Goal: Transaction & Acquisition: Purchase product/service

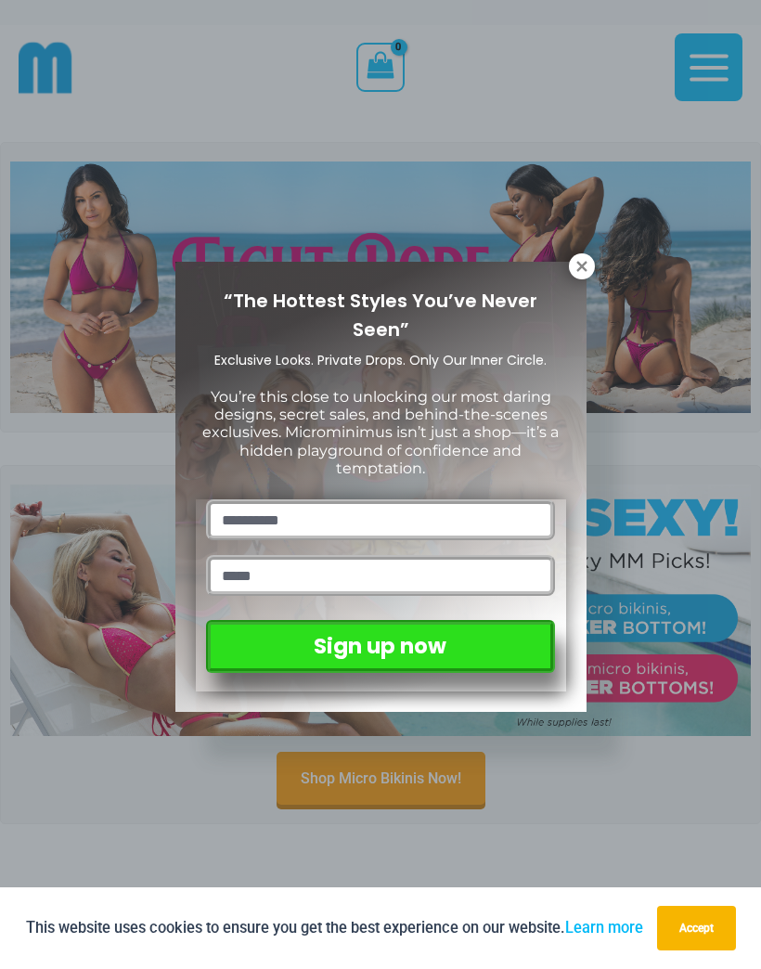
click at [347, 499] on input "text" at bounding box center [380, 519] width 348 height 41
type input "**********"
click at [337, 504] on input "**********" at bounding box center [380, 519] width 348 height 41
type input "****"
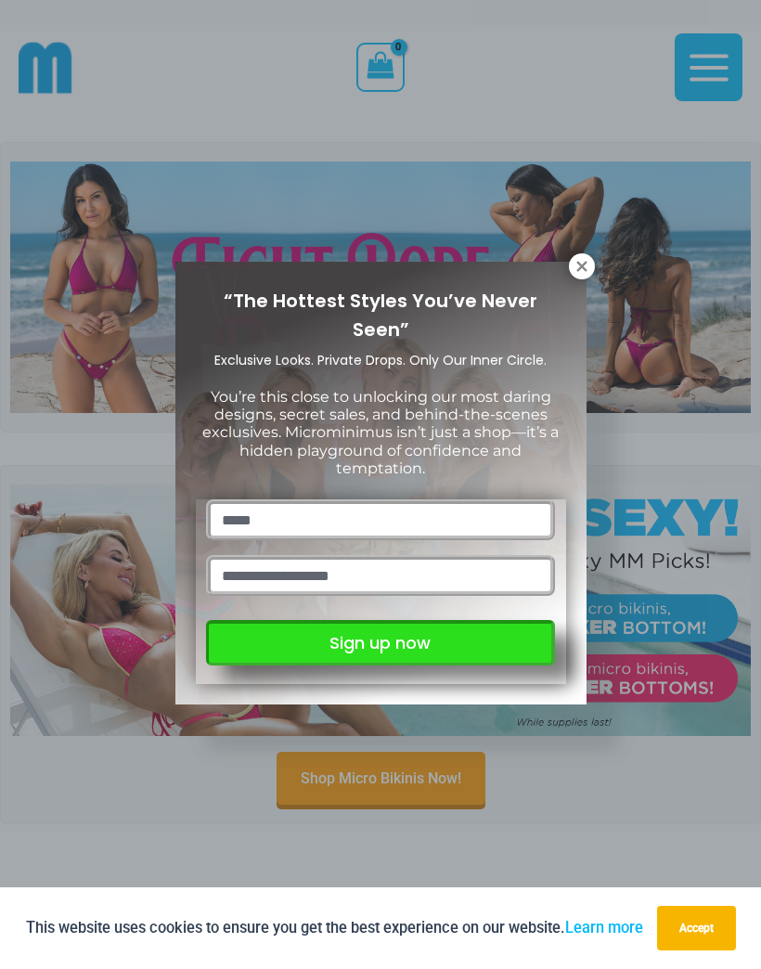
click at [478, 638] on button "Sign up now" at bounding box center [380, 642] width 348 height 45
click at [692, 926] on button "Accept" at bounding box center [696, 927] width 79 height 45
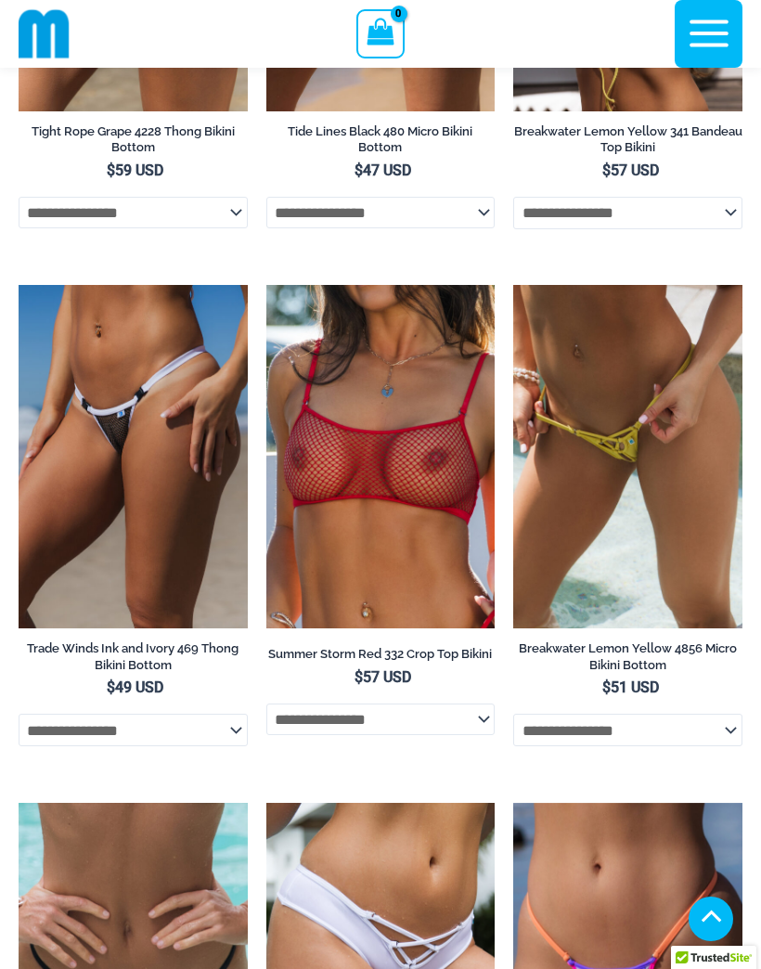
scroll to position [6048, 0]
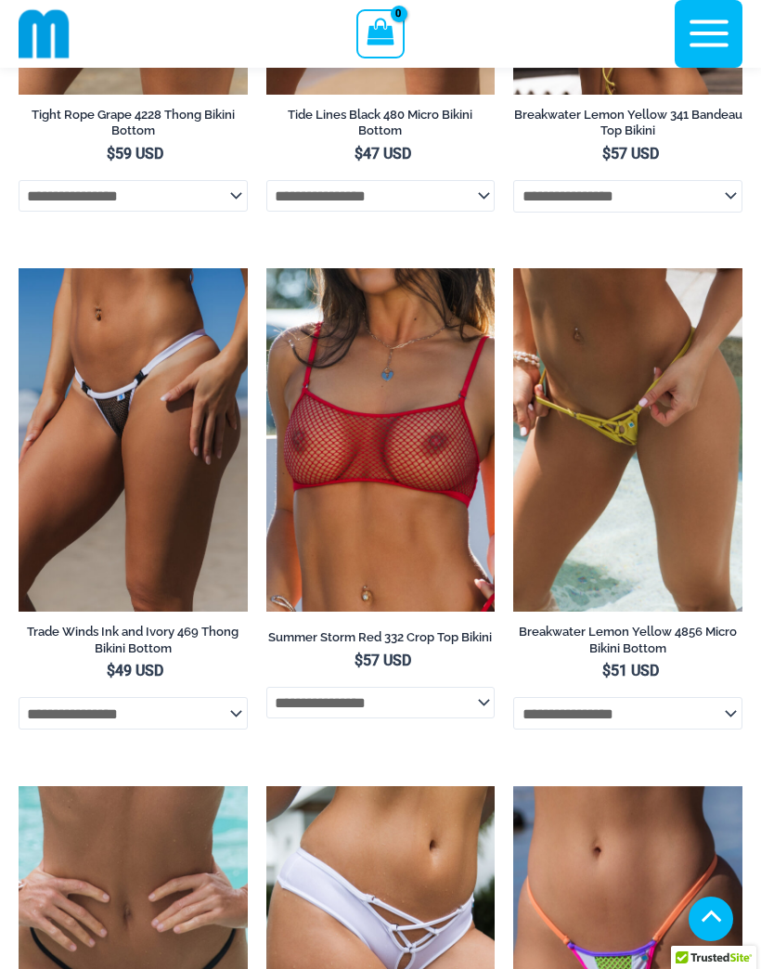
click at [731, 697] on select "**********" at bounding box center [627, 713] width 229 height 32
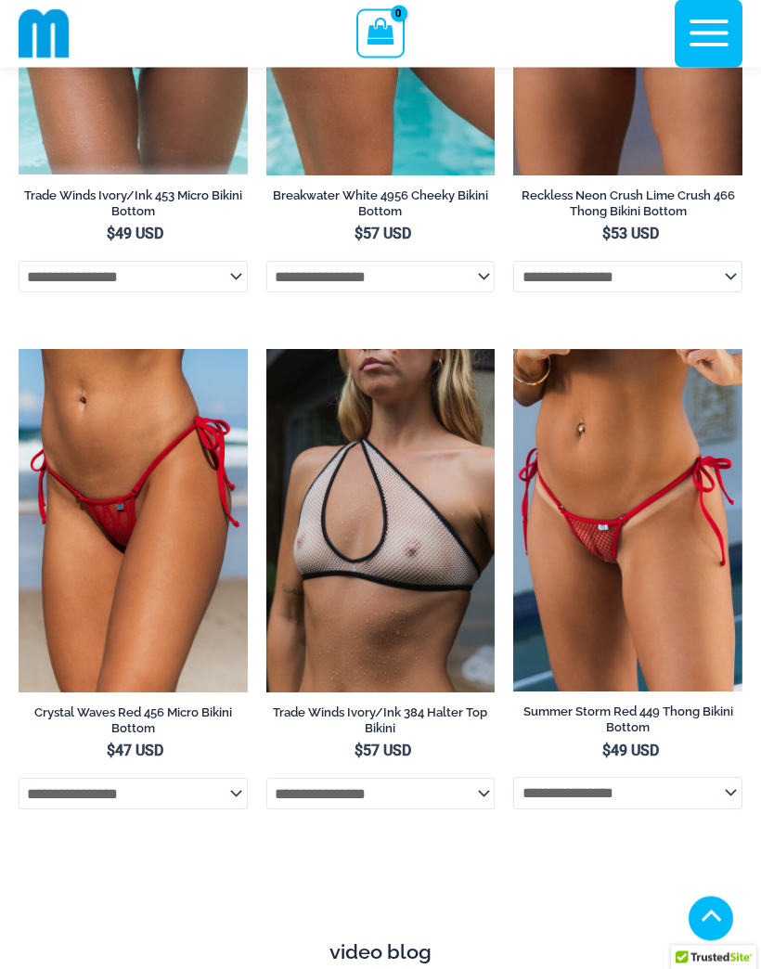
scroll to position [7001, 0]
click at [513, 349] on img at bounding box center [513, 349] width 0 height 0
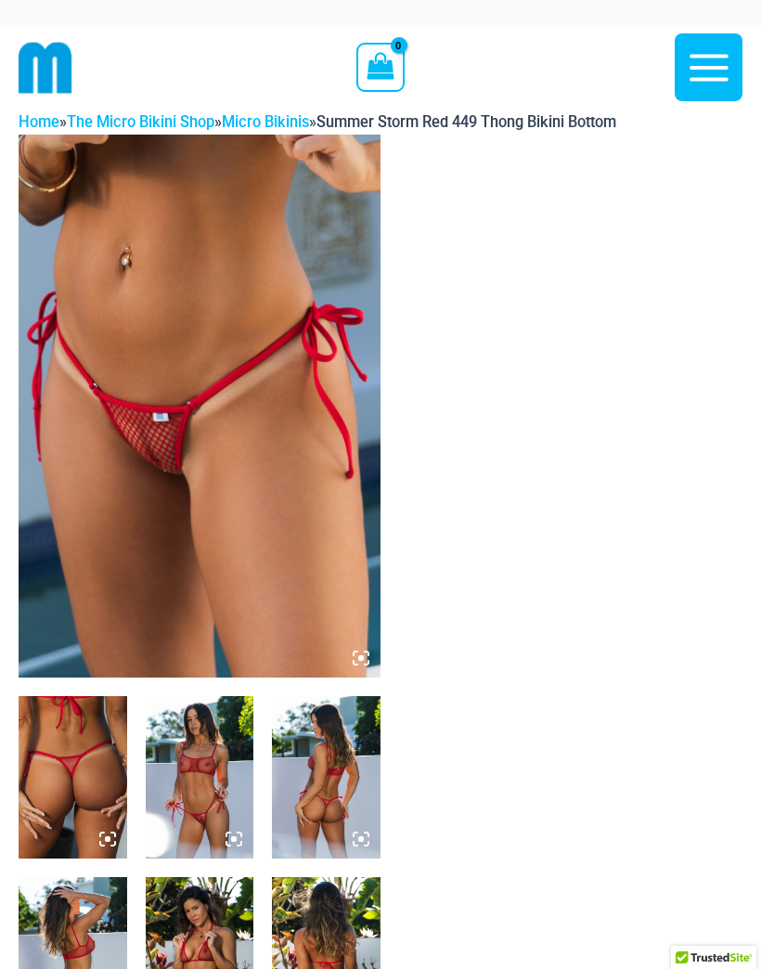
click at [212, 783] on img at bounding box center [200, 777] width 109 height 162
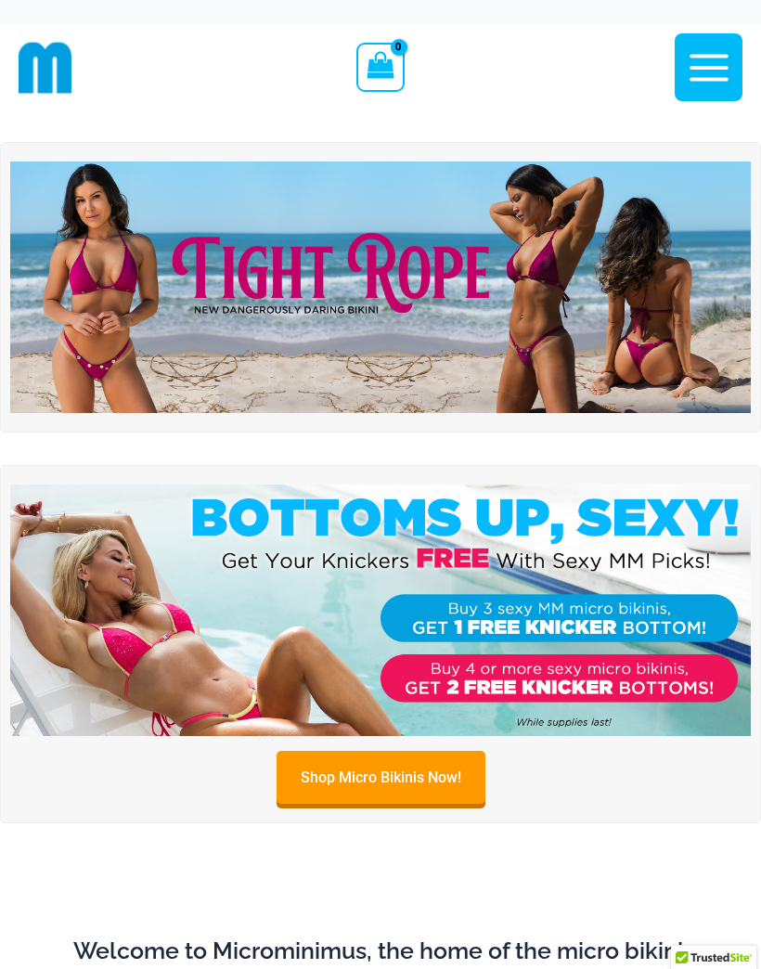
click at [706, 59] on icon "button" at bounding box center [709, 68] width 46 height 46
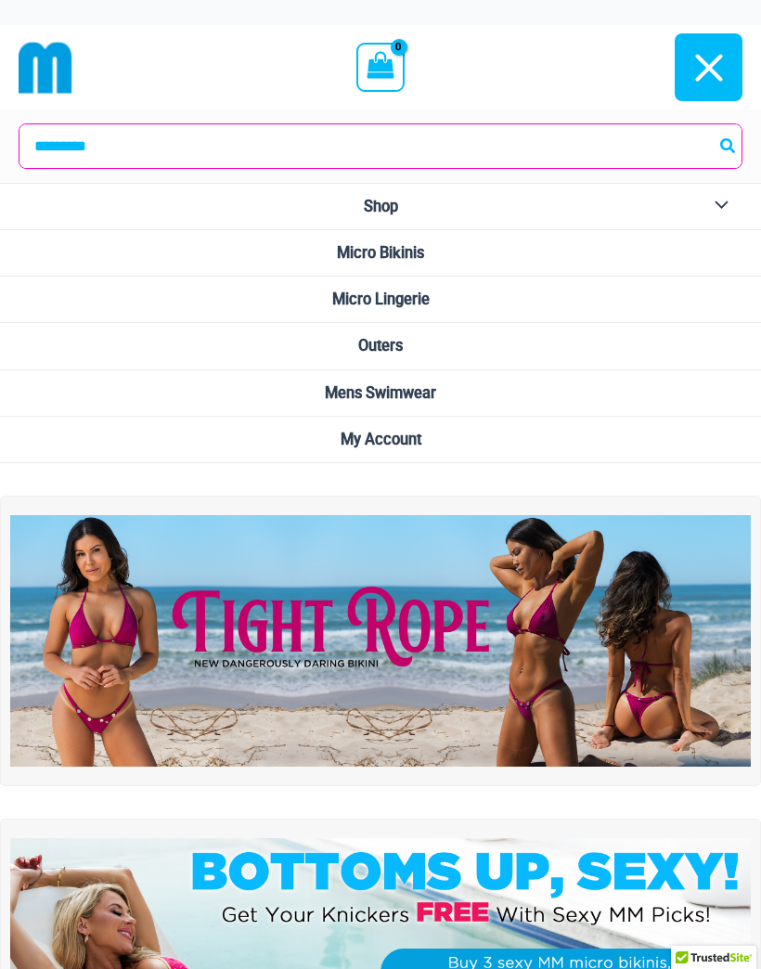
click at [396, 244] on span "Micro Bikinis" at bounding box center [380, 253] width 87 height 18
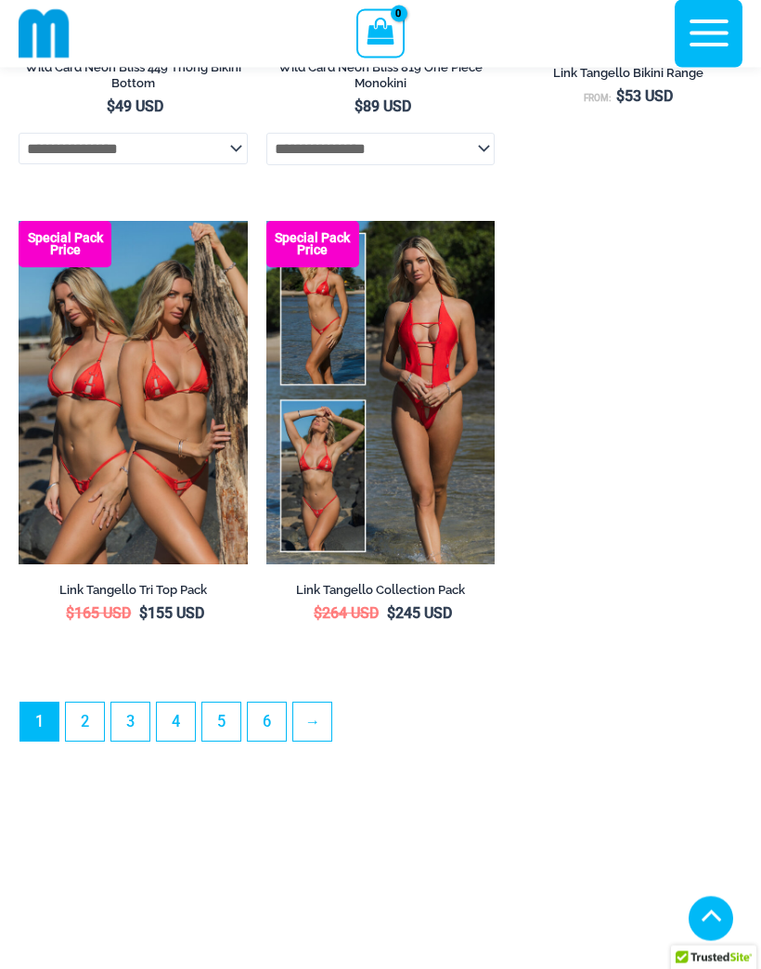
scroll to position [5571, 0]
click at [96, 740] on link "2" at bounding box center [85, 721] width 38 height 38
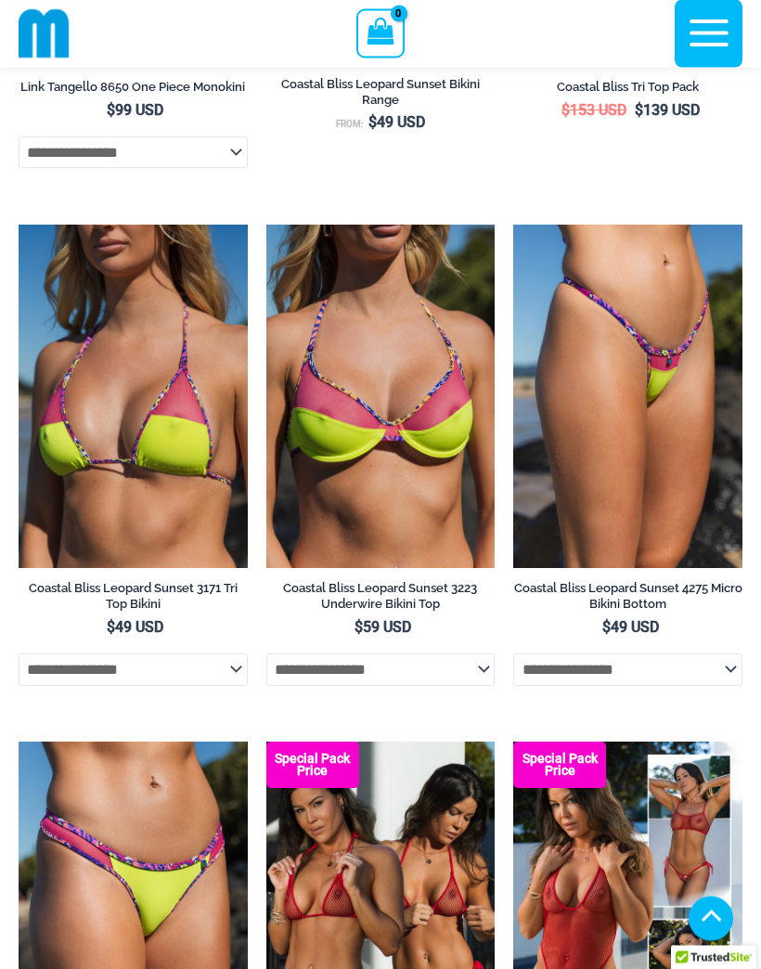
scroll to position [985, 0]
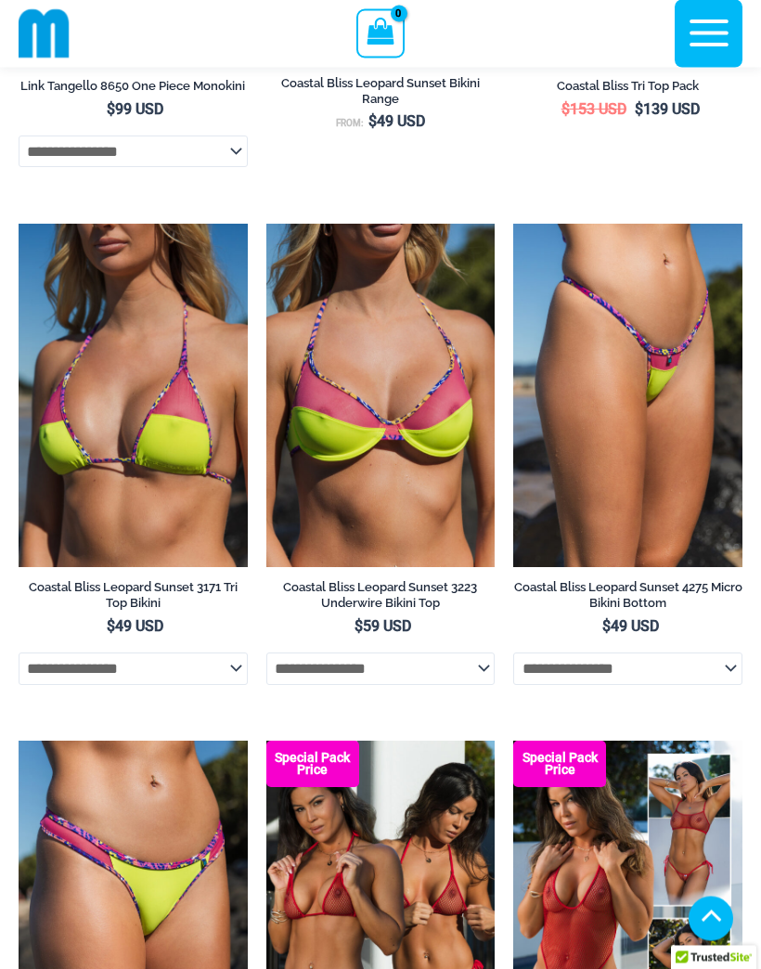
click at [513, 225] on img at bounding box center [513, 225] width 0 height 0
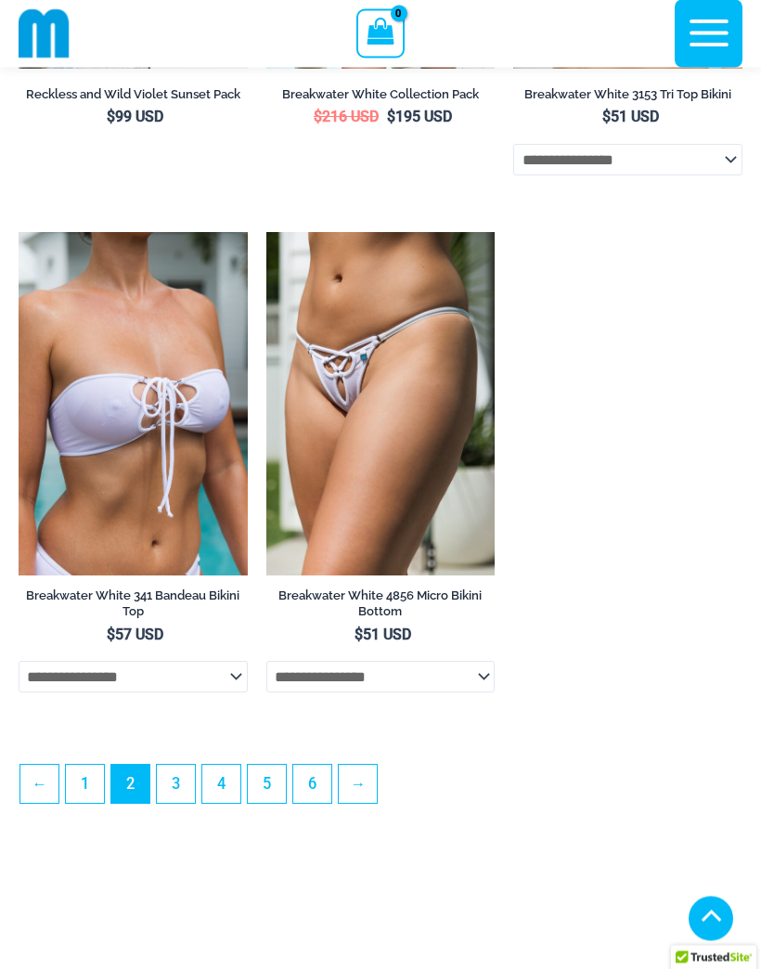
scroll to position [5054, 0]
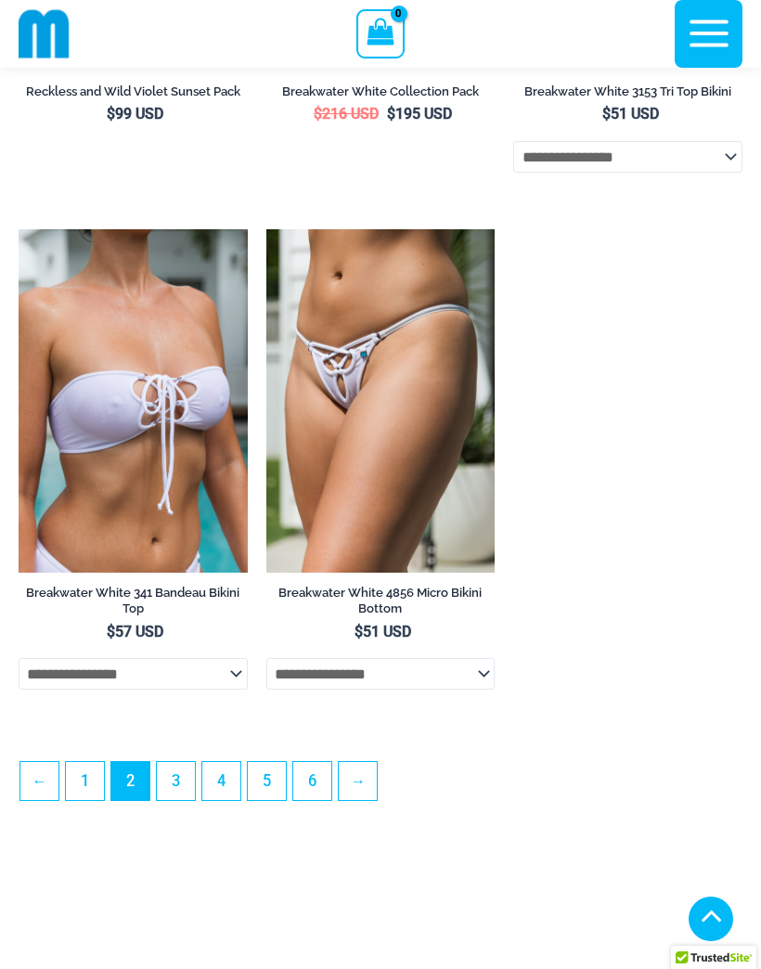
click at [184, 800] on link "3" at bounding box center [176, 781] width 38 height 38
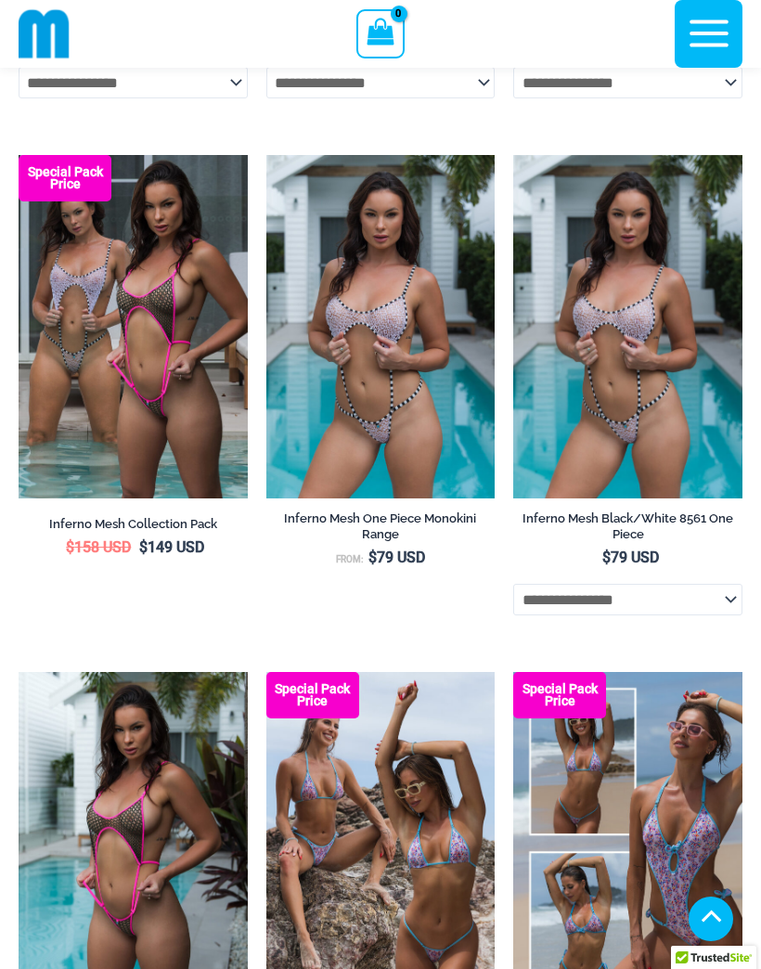
scroll to position [3051, 0]
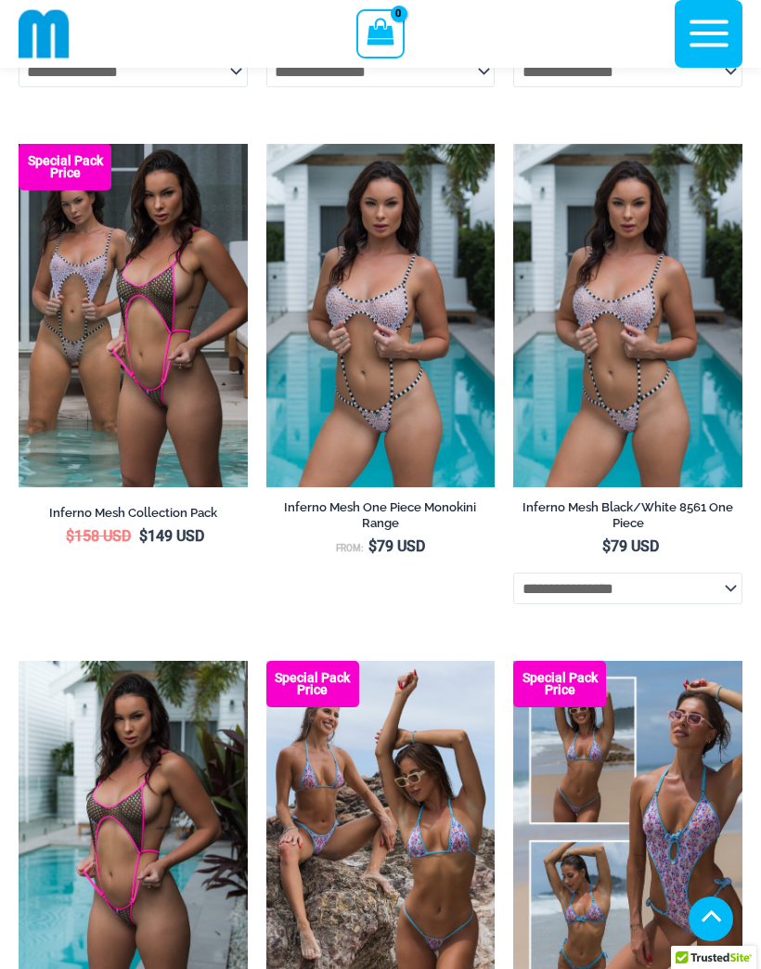
click at [513, 144] on img at bounding box center [513, 144] width 0 height 0
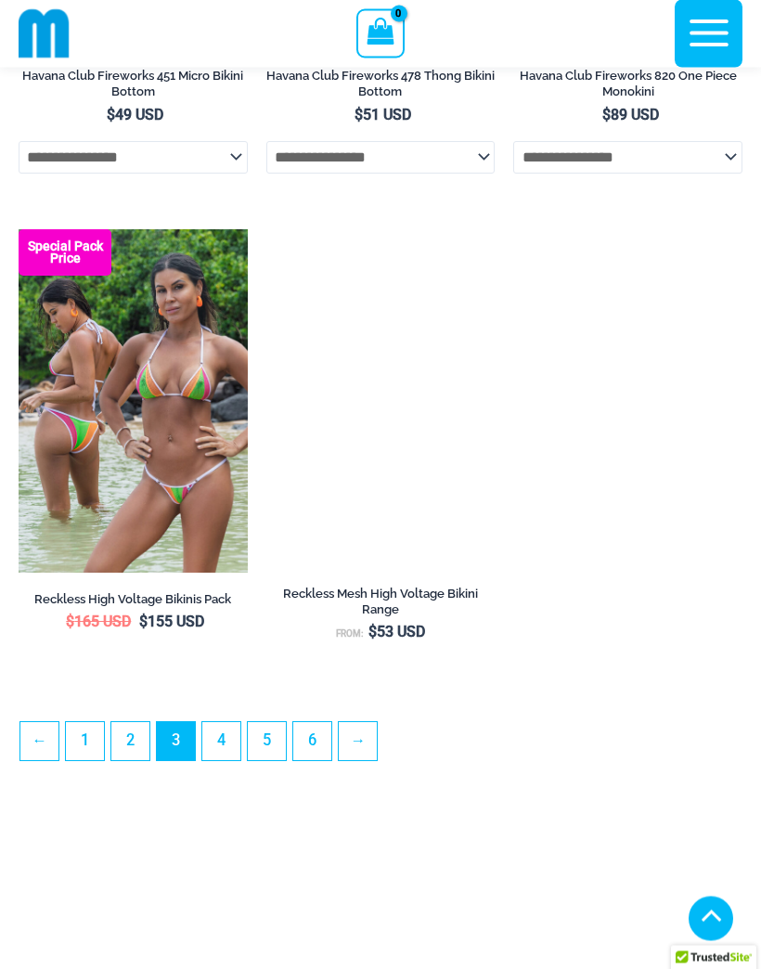
scroll to position [5023, 0]
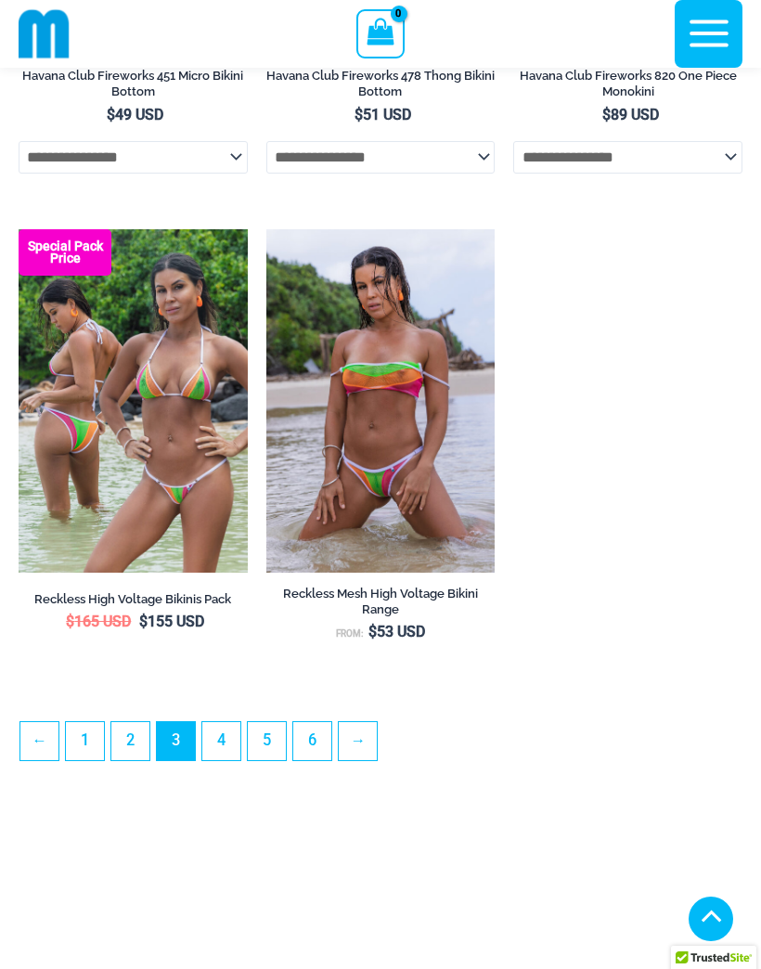
click at [231, 760] on link "4" at bounding box center [221, 741] width 38 height 38
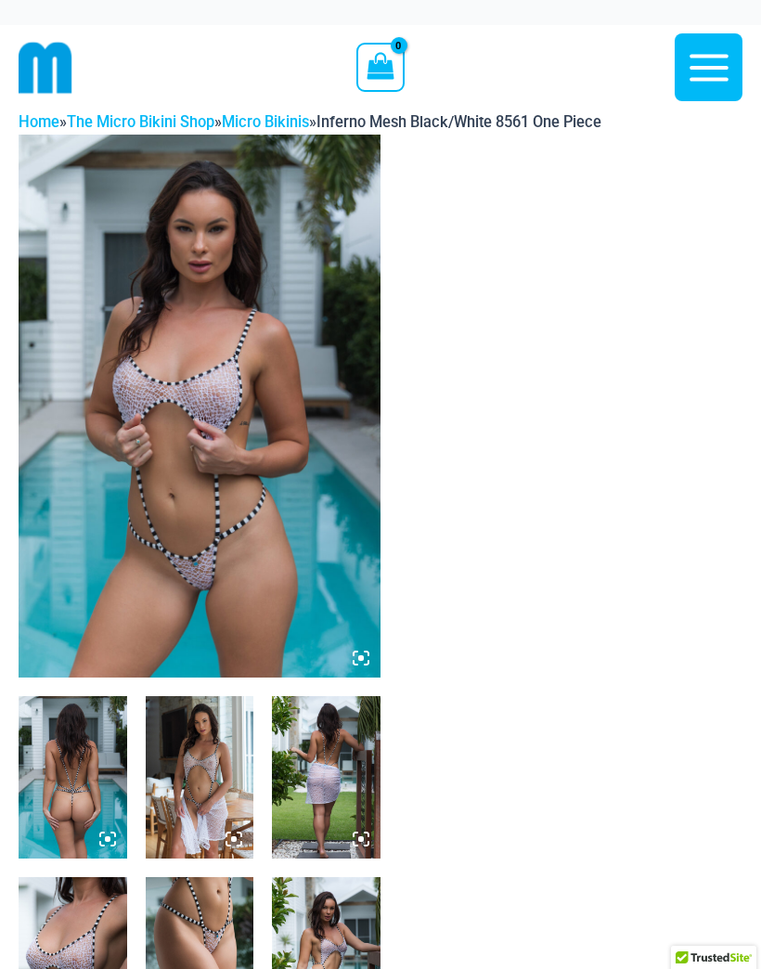
click at [77, 796] on img at bounding box center [73, 777] width 109 height 162
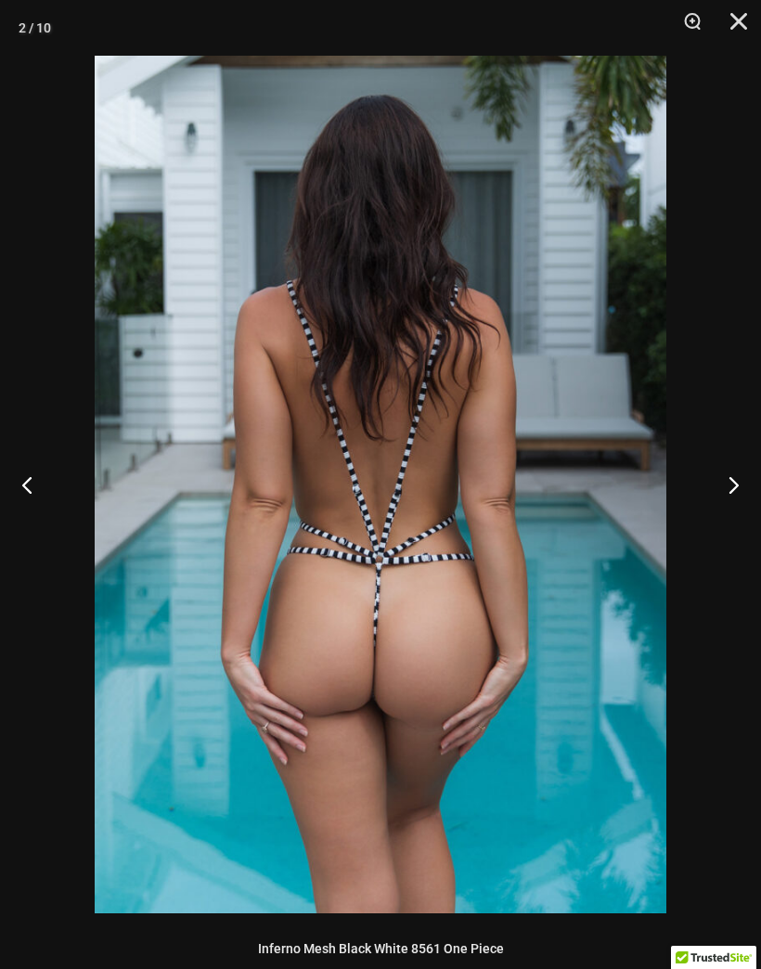
click at [737, 489] on button "Next" at bounding box center [726, 484] width 70 height 93
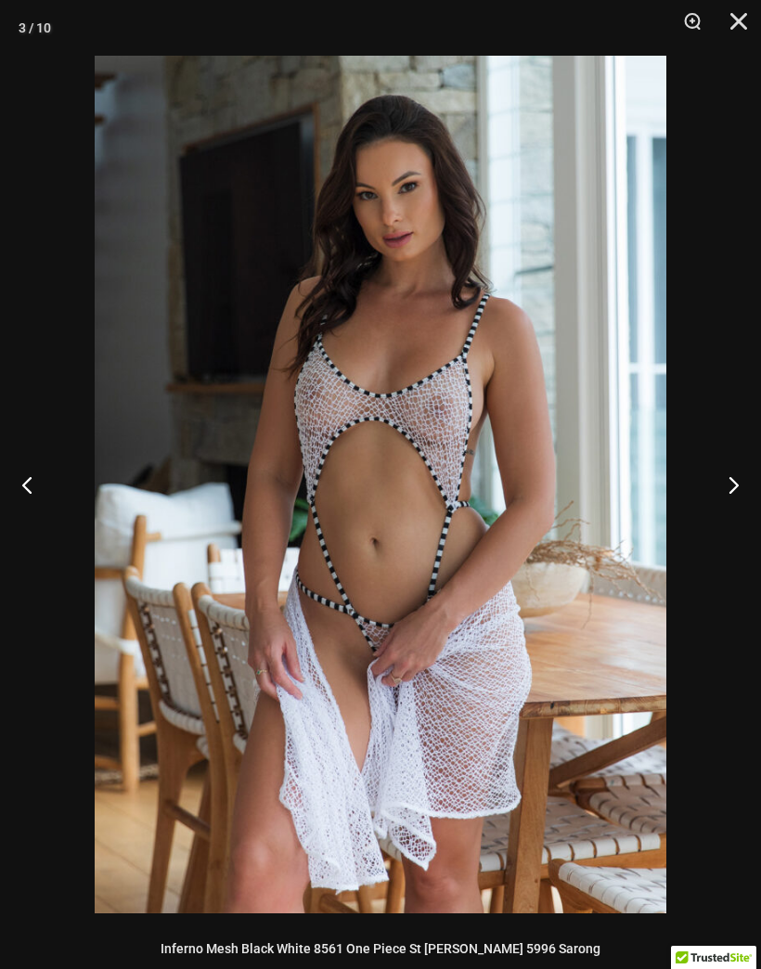
click at [735, 489] on button "Next" at bounding box center [726, 484] width 70 height 93
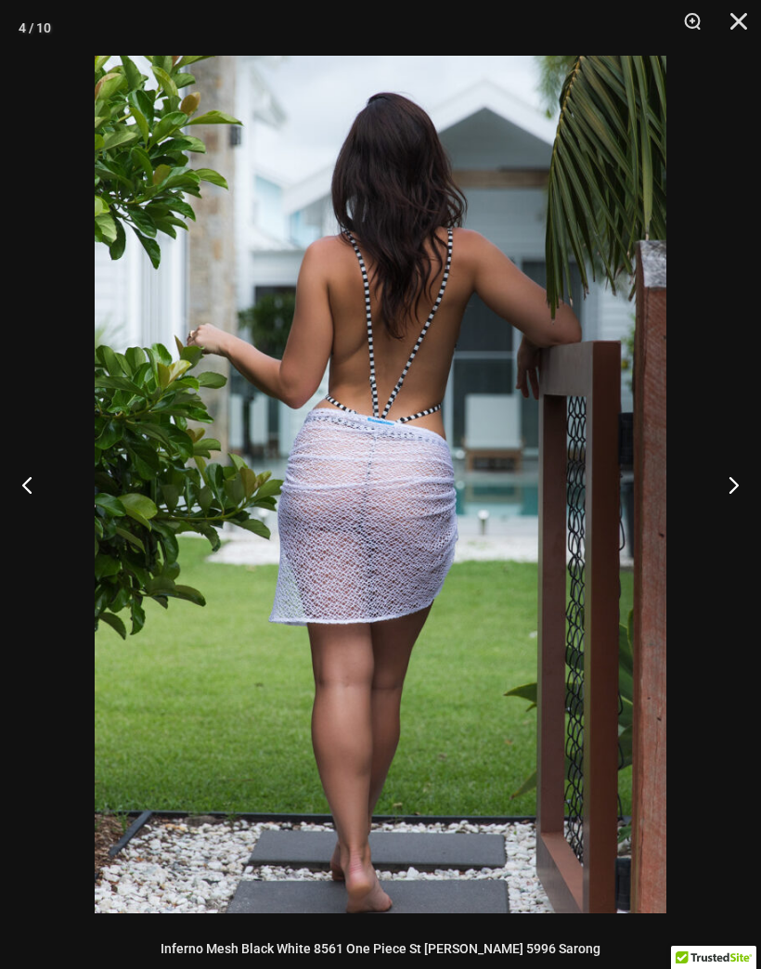
click at [730, 494] on button "Next" at bounding box center [726, 484] width 70 height 93
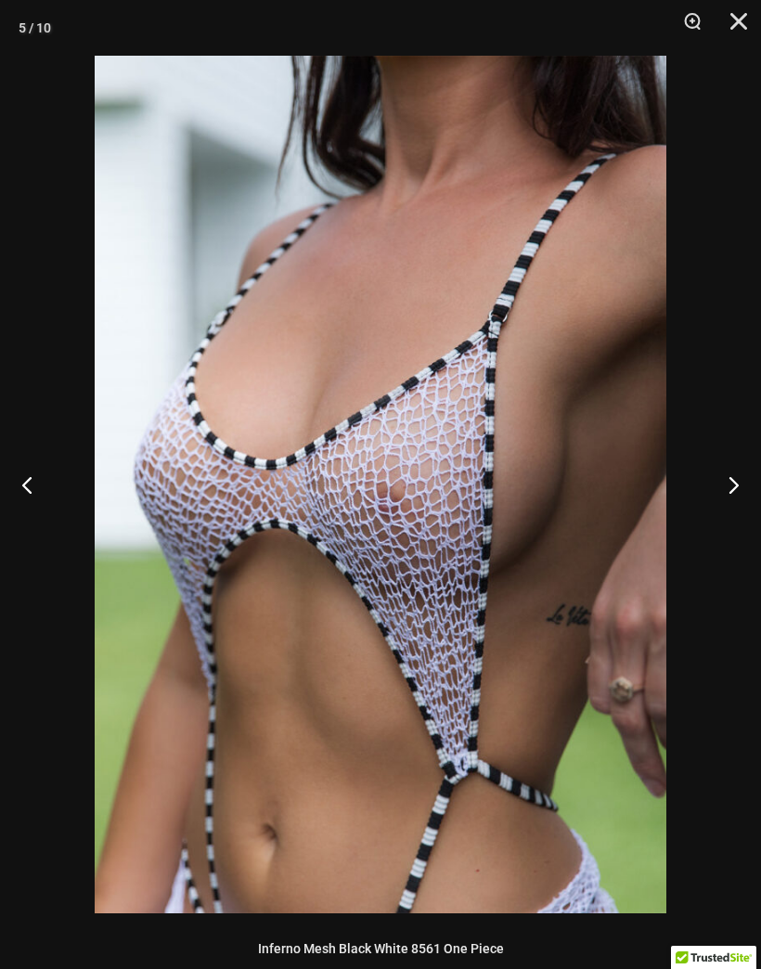
click at [738, 494] on button "Next" at bounding box center [726, 484] width 70 height 93
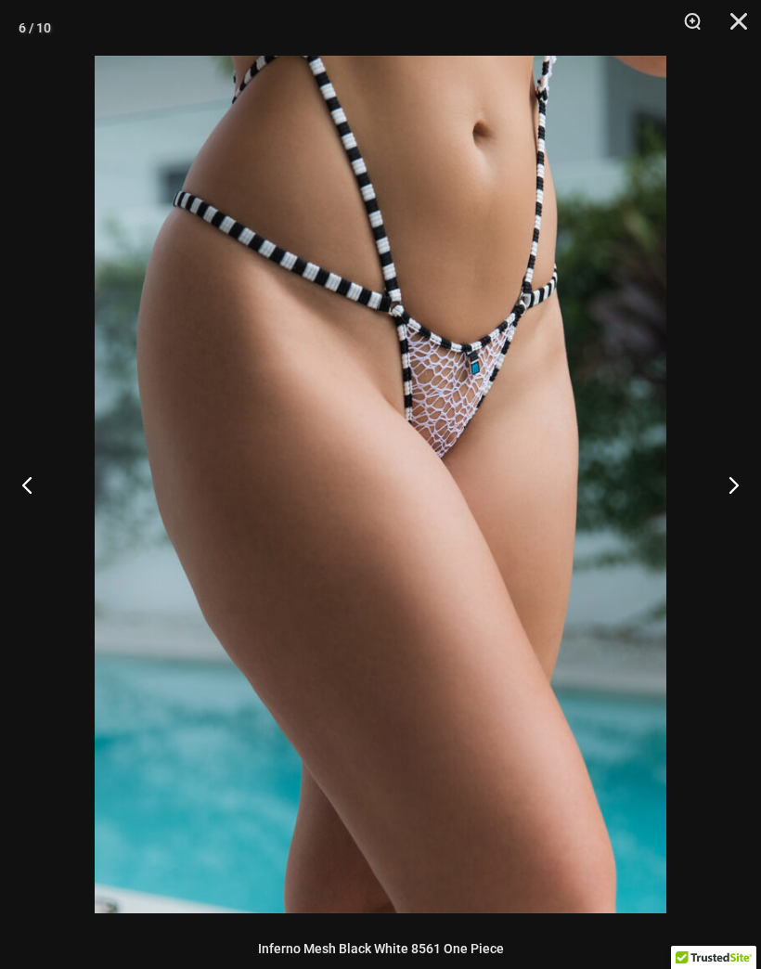
click at [732, 498] on button "Next" at bounding box center [726, 484] width 70 height 93
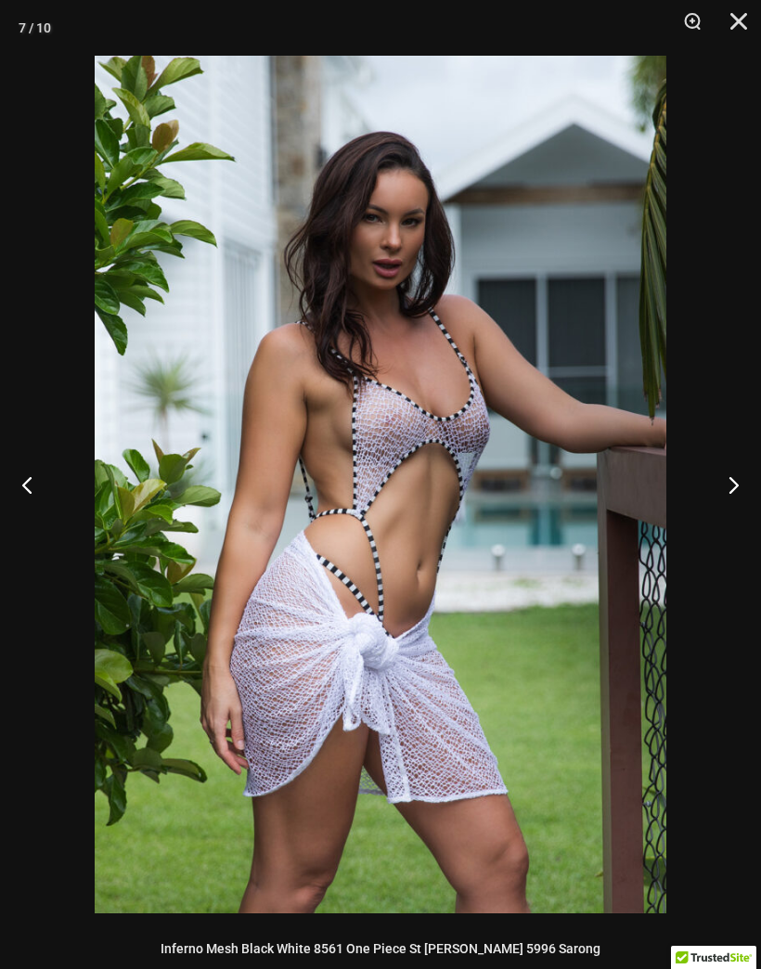
click at [736, 498] on button "Next" at bounding box center [726, 484] width 70 height 93
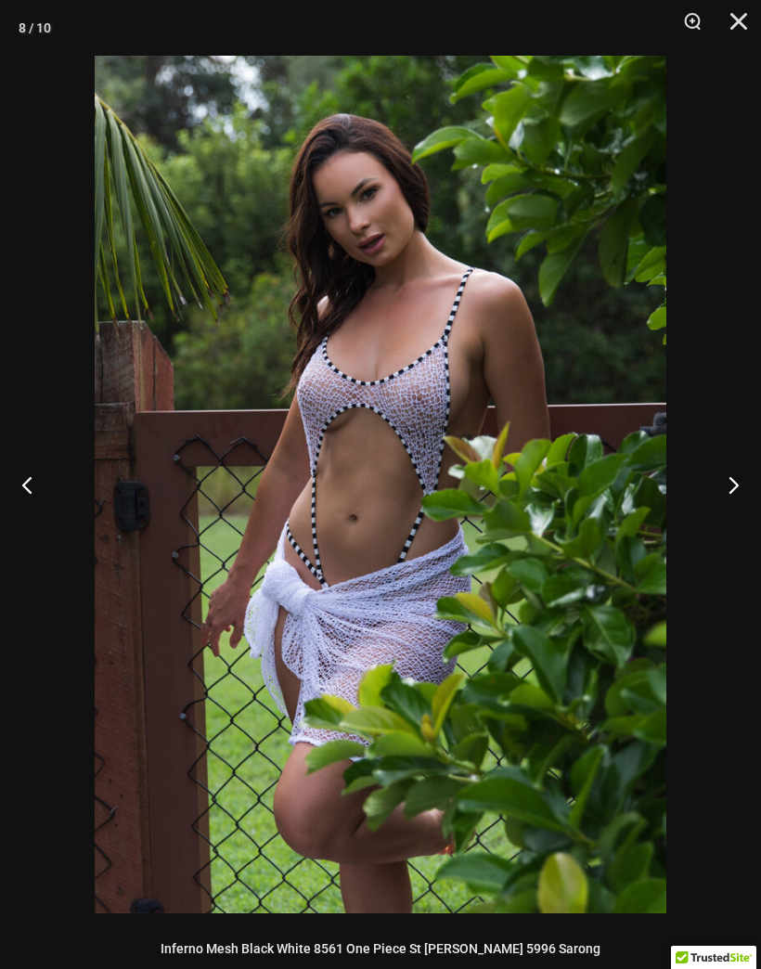
click at [735, 499] on button "Next" at bounding box center [726, 484] width 70 height 93
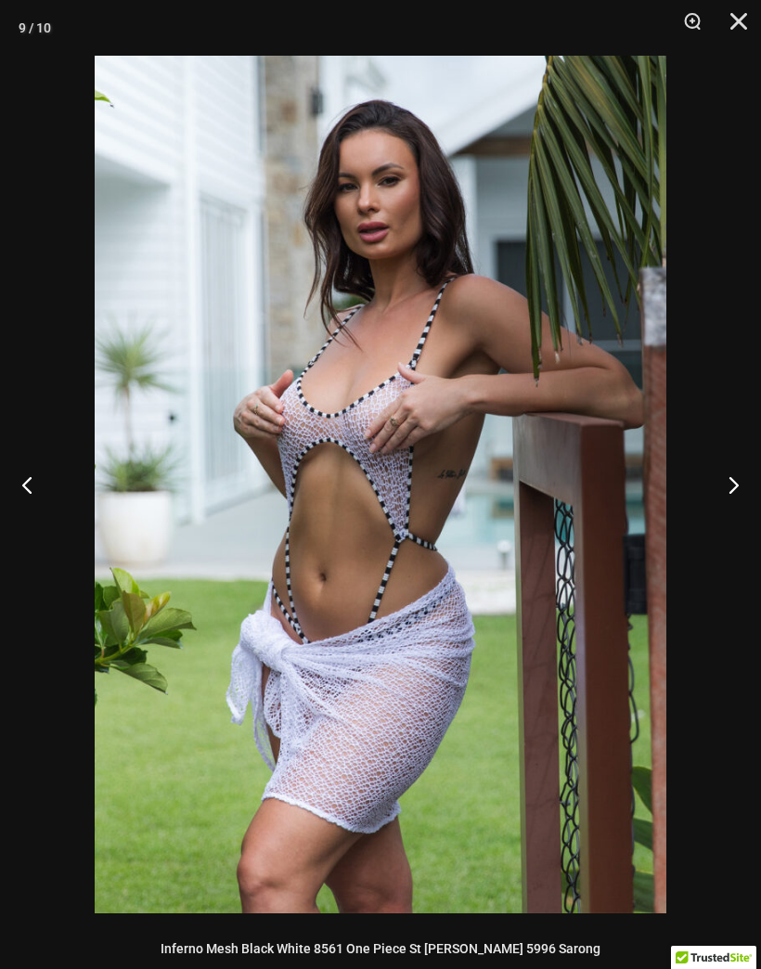
click at [733, 498] on button "Next" at bounding box center [726, 484] width 70 height 93
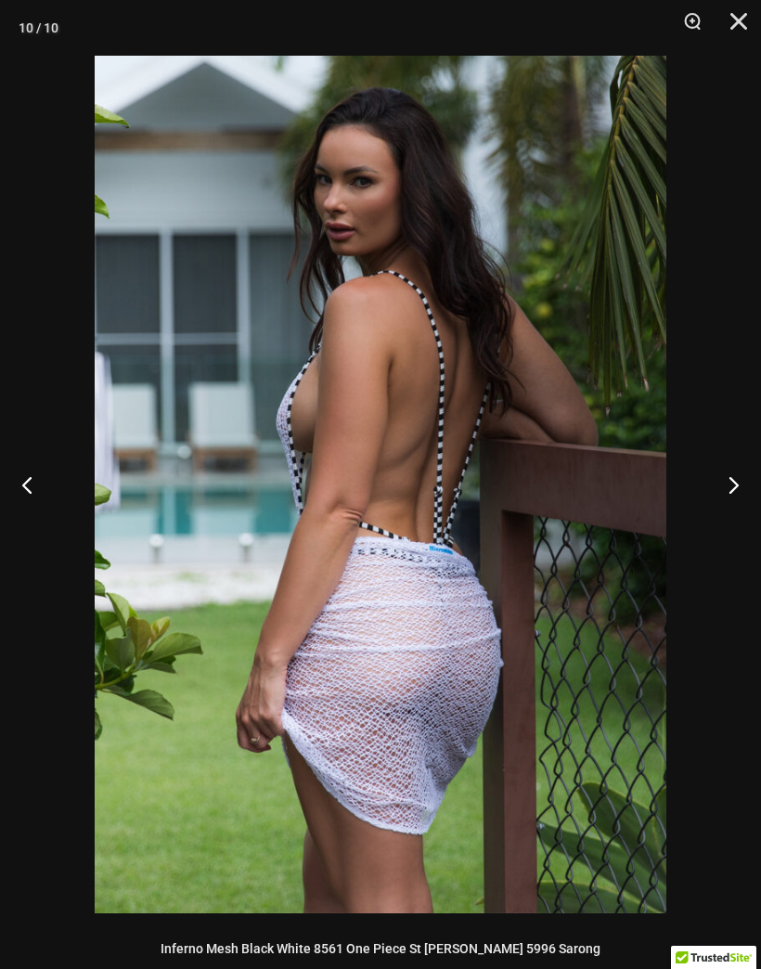
click at [738, 496] on button "Next" at bounding box center [726, 484] width 70 height 93
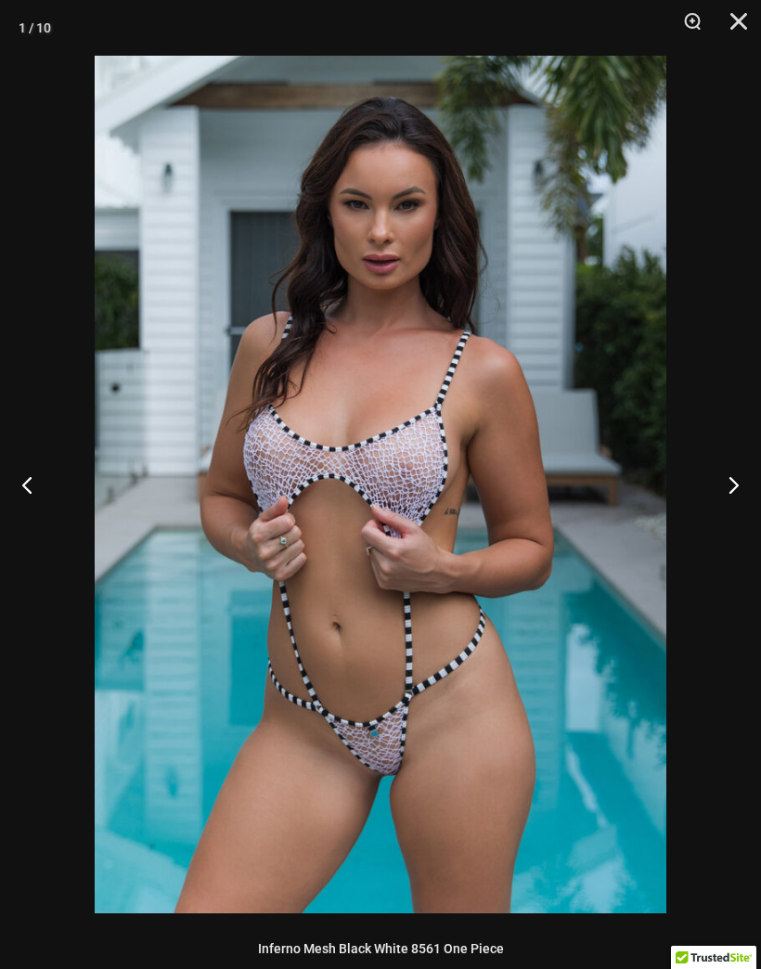
click at [733, 499] on button "Next" at bounding box center [726, 484] width 70 height 93
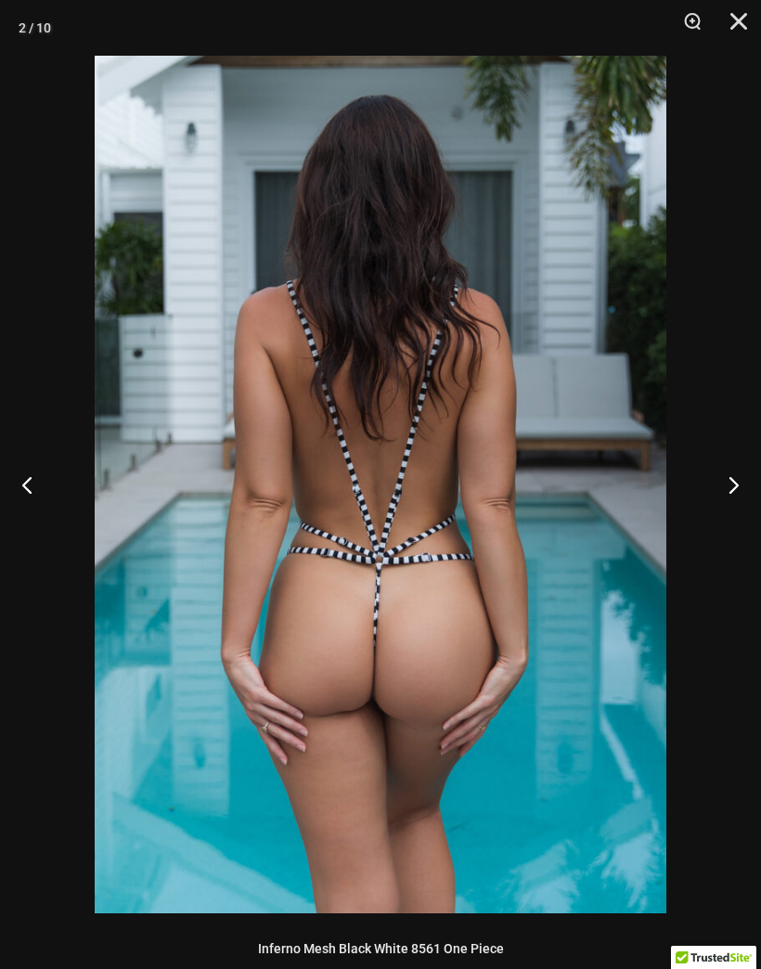
click at [731, 500] on button "Next" at bounding box center [726, 484] width 70 height 93
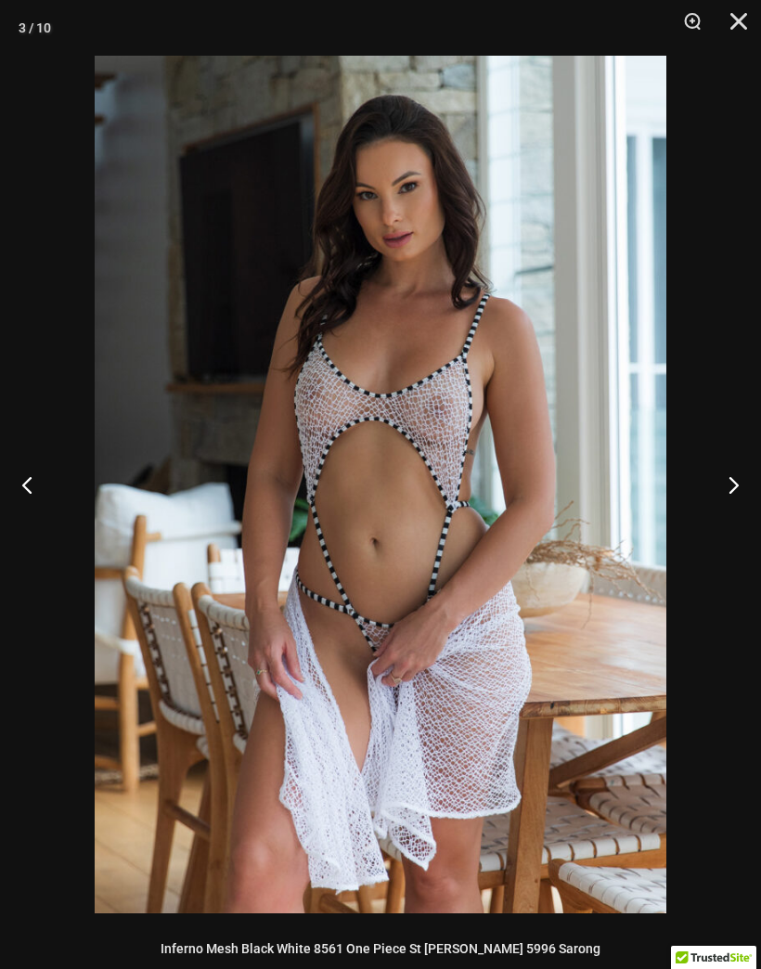
click at [749, 24] on button "Close" at bounding box center [732, 28] width 46 height 56
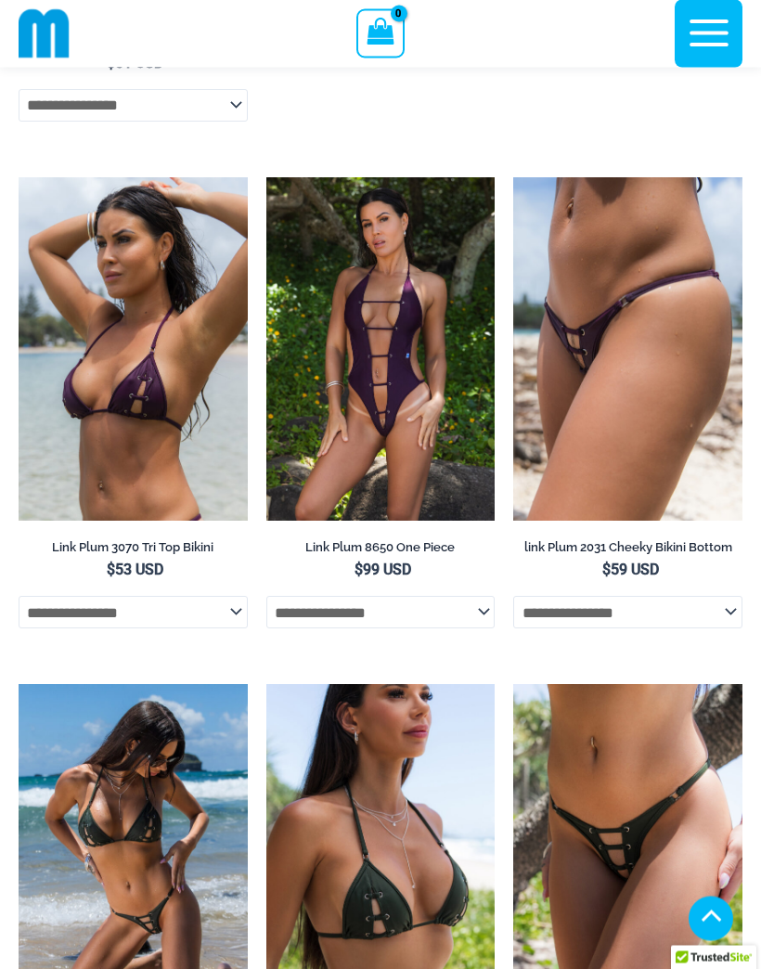
scroll to position [1562, 0]
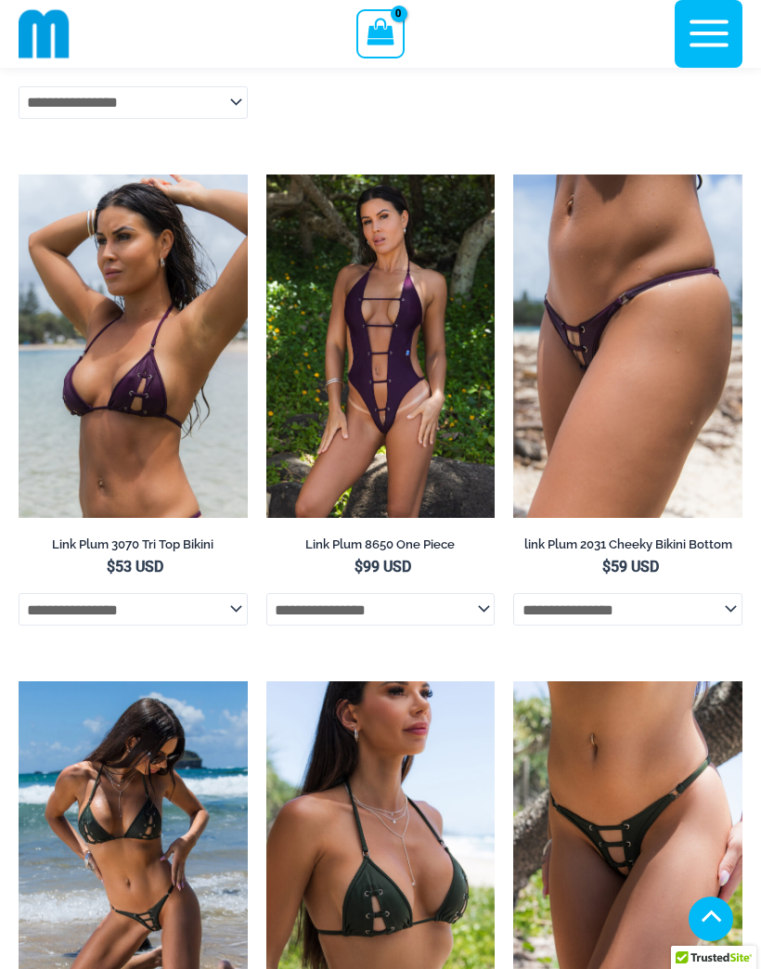
click at [266, 174] on img at bounding box center [266, 174] width 0 height 0
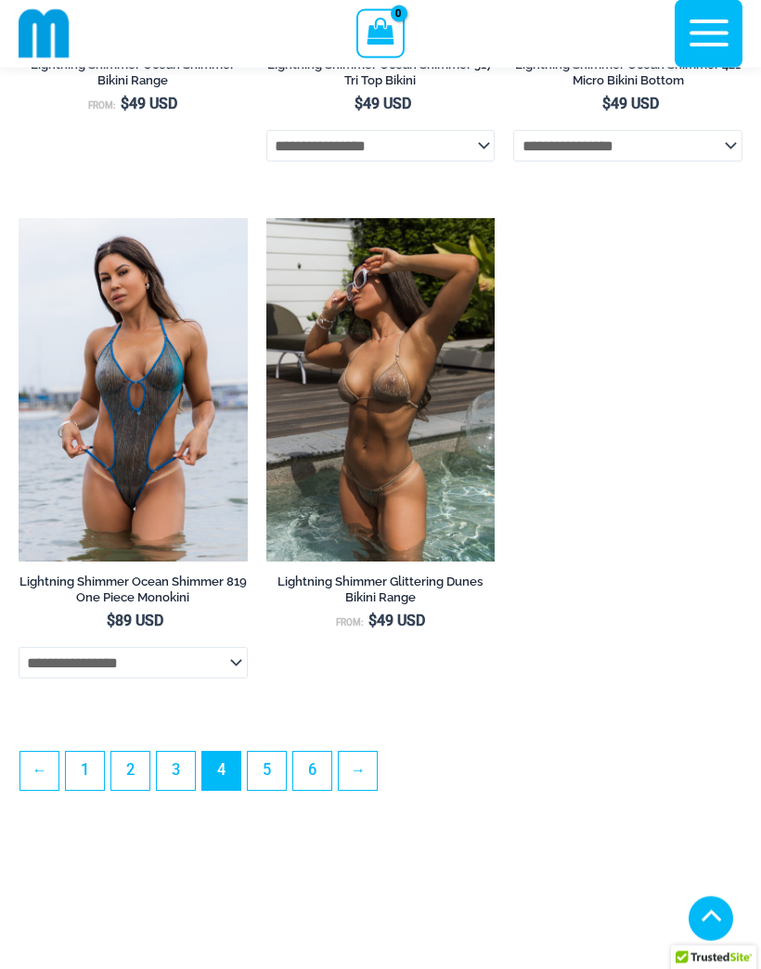
scroll to position [5135, 0]
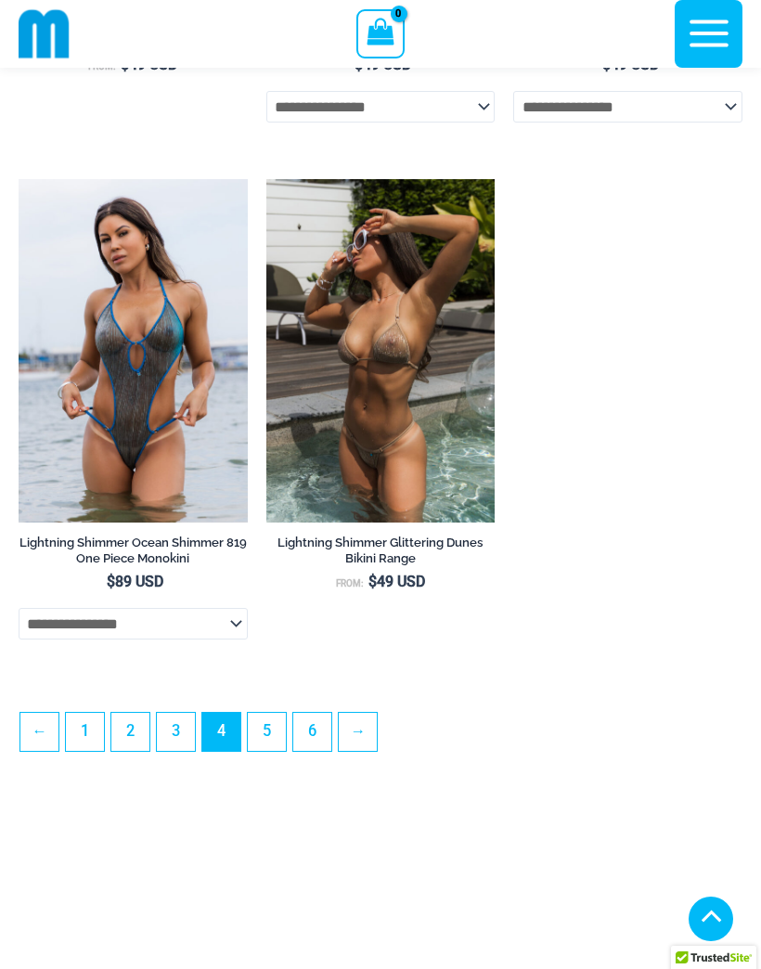
click at [271, 751] on link "5" at bounding box center [267, 731] width 38 height 38
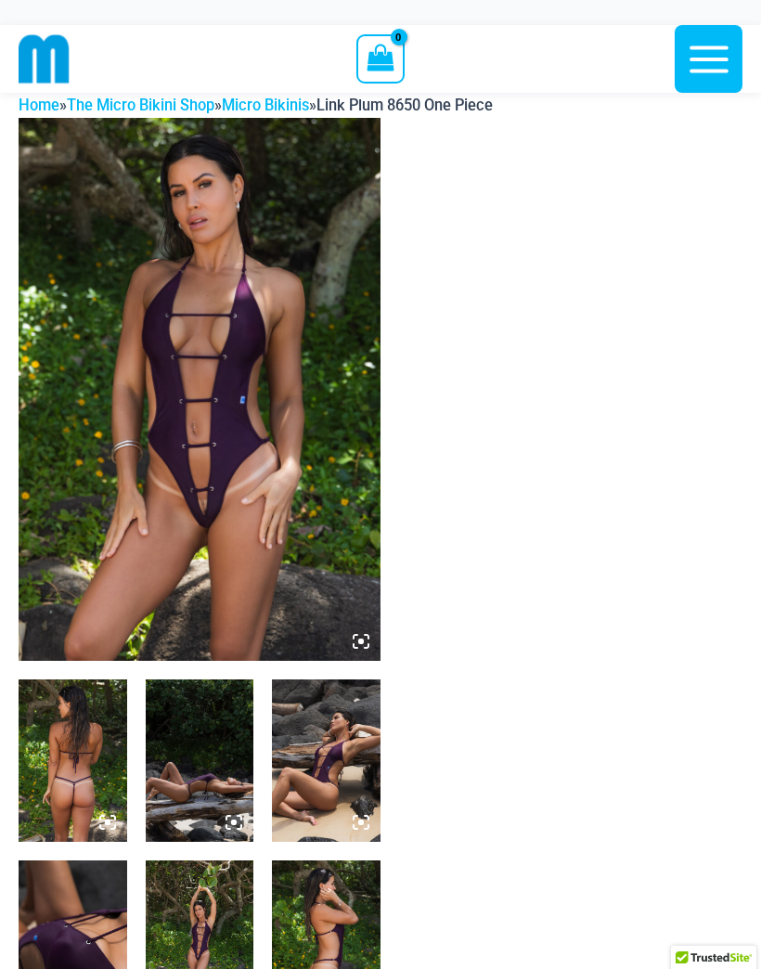
scroll to position [28, 0]
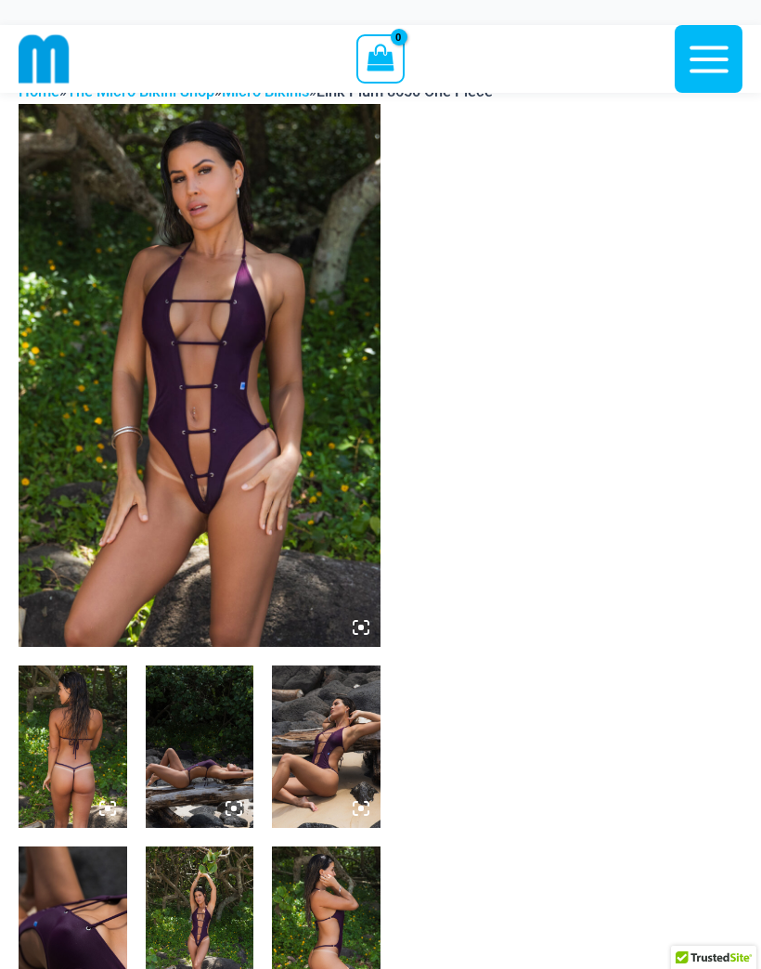
click at [249, 391] on img at bounding box center [200, 375] width 362 height 543
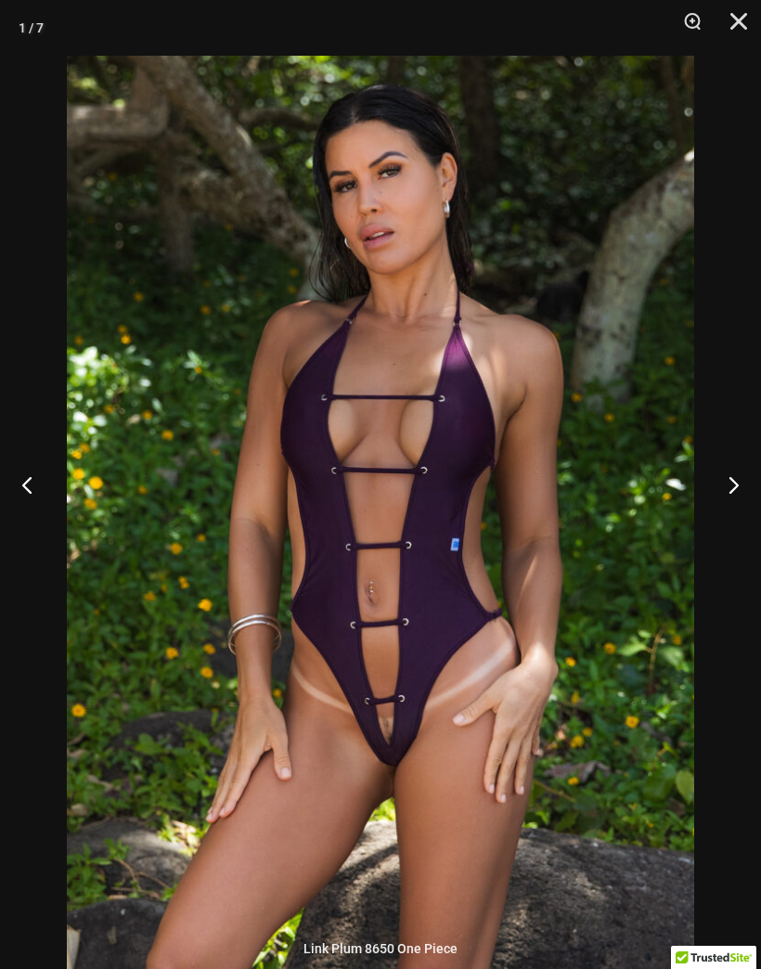
click at [730, 531] on button "Next" at bounding box center [726, 484] width 70 height 93
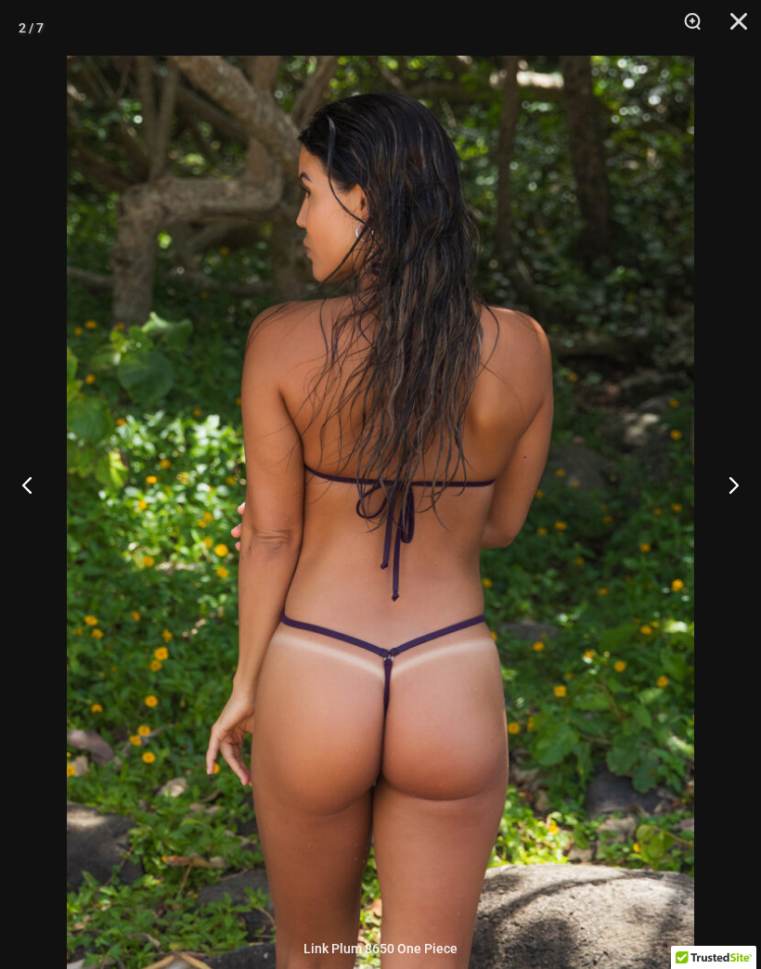
click at [738, 531] on button "Next" at bounding box center [726, 484] width 70 height 93
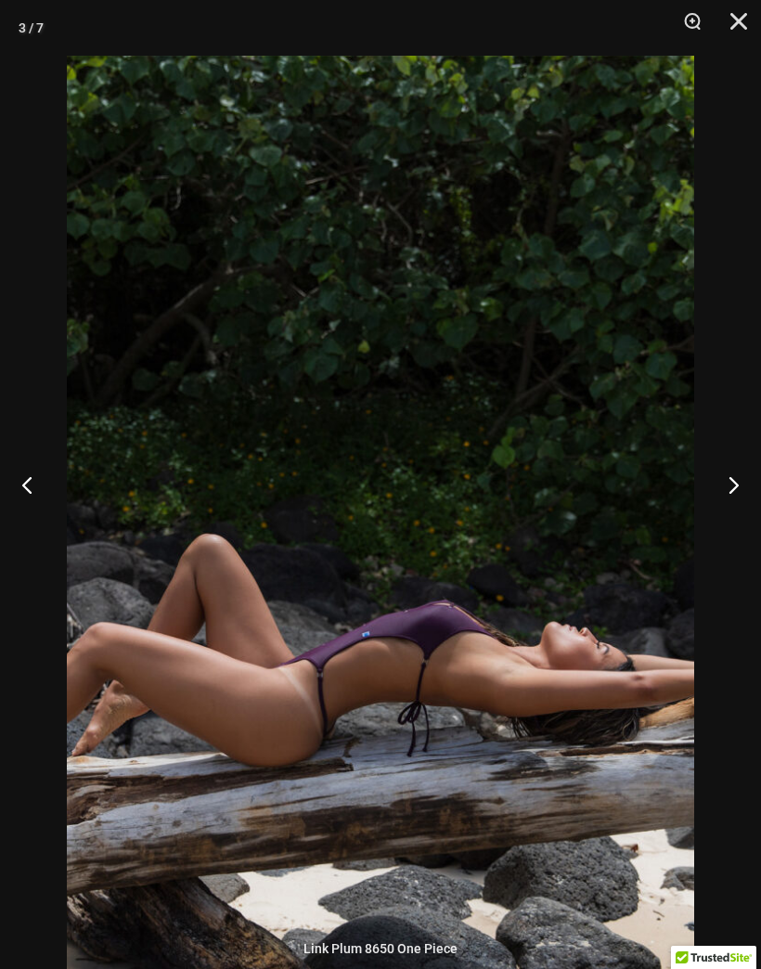
click at [743, 531] on button "Next" at bounding box center [726, 484] width 70 height 93
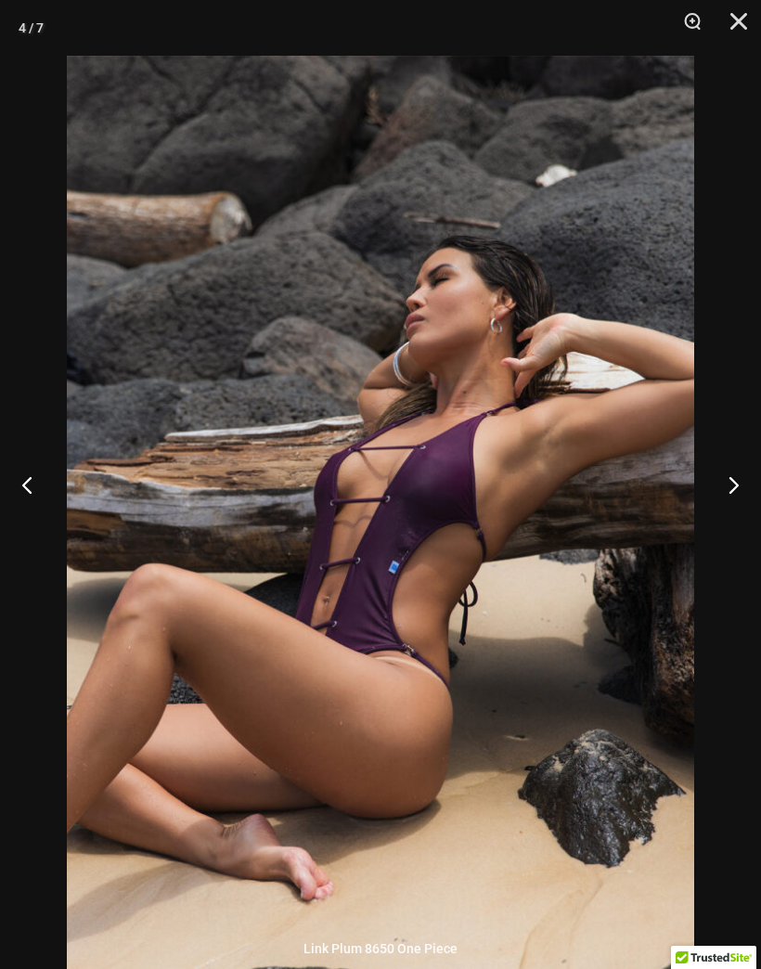
click at [736, 531] on button "Next" at bounding box center [726, 484] width 70 height 93
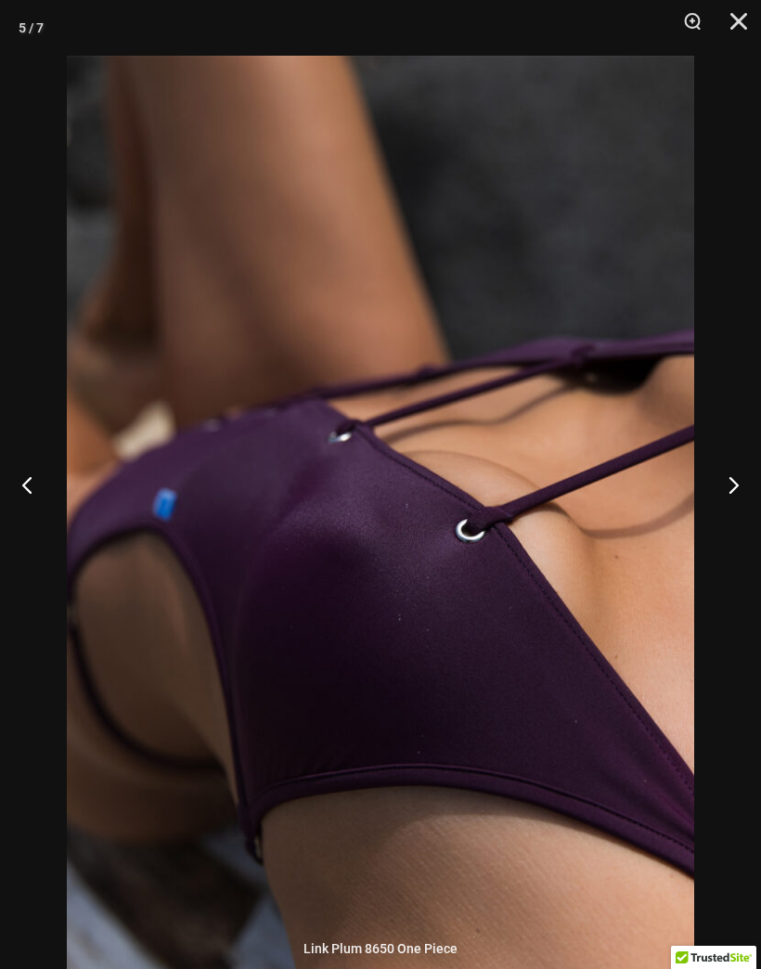
click at [732, 531] on button "Next" at bounding box center [726, 484] width 70 height 93
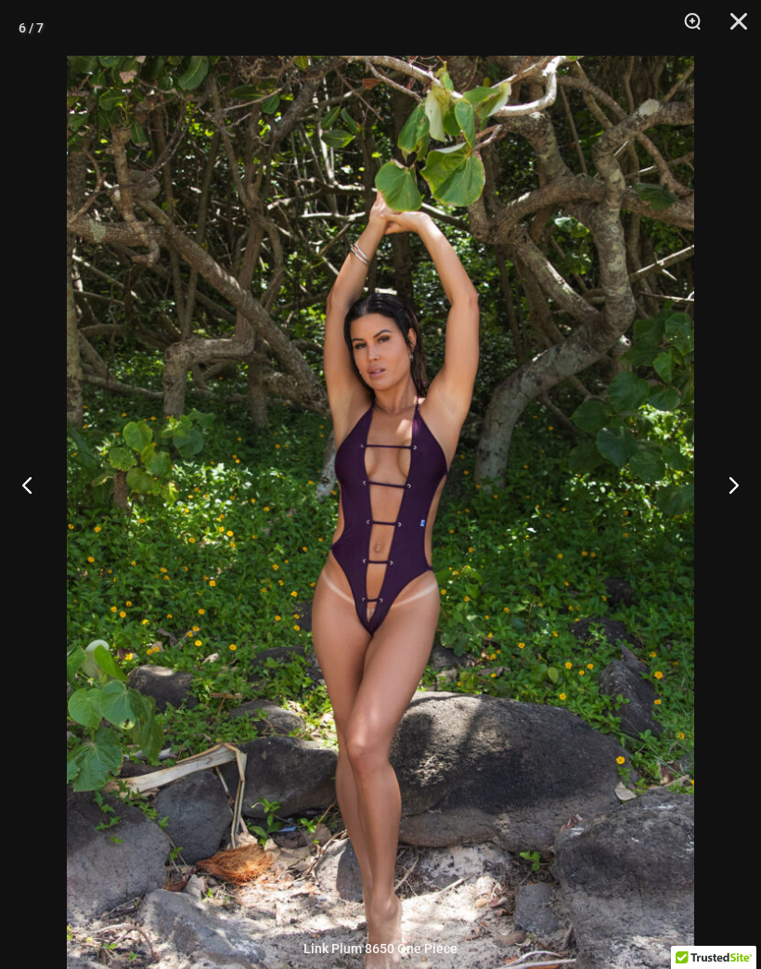
click at [732, 531] on button "Next" at bounding box center [726, 484] width 70 height 93
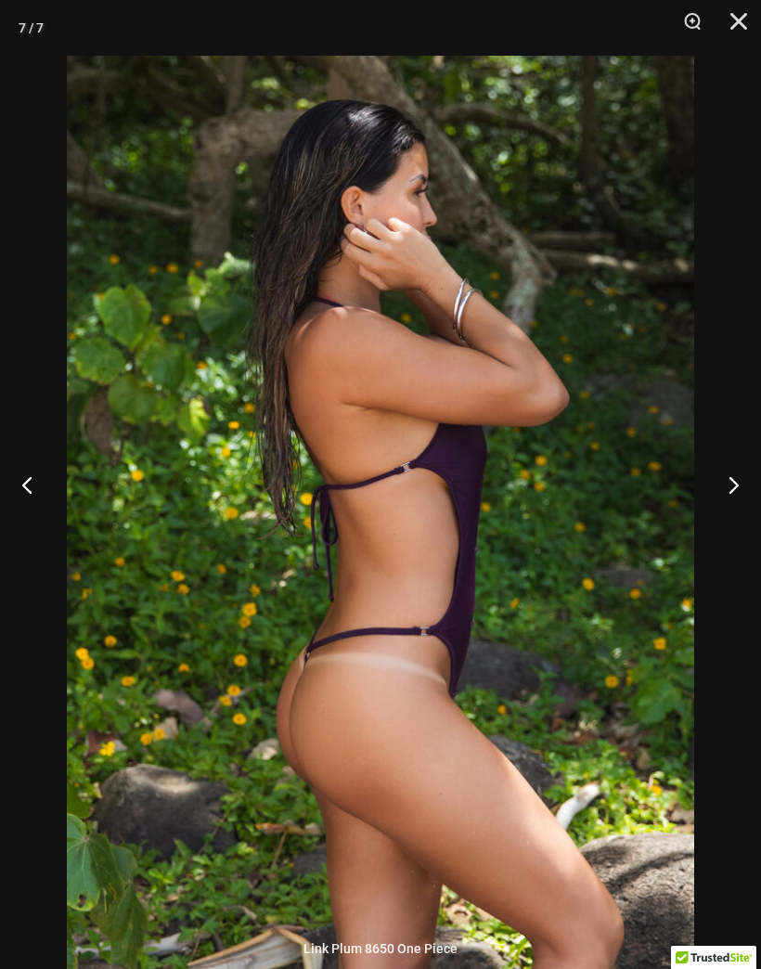
click at [733, 531] on button "Next" at bounding box center [726, 484] width 70 height 93
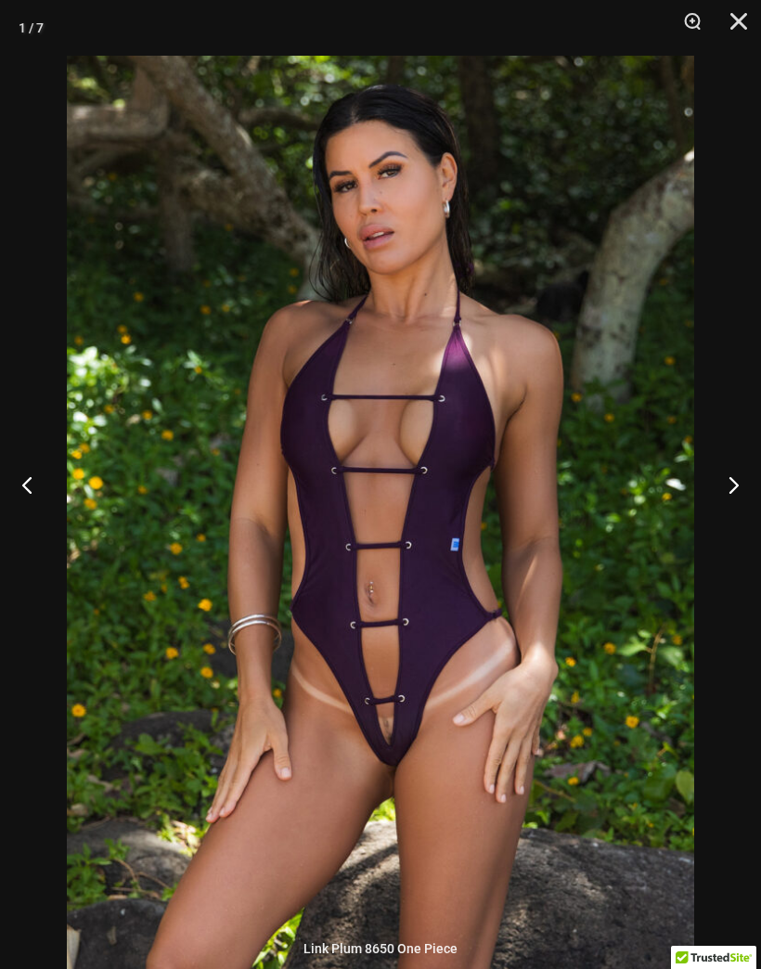
click at [728, 531] on button "Next" at bounding box center [726, 484] width 70 height 93
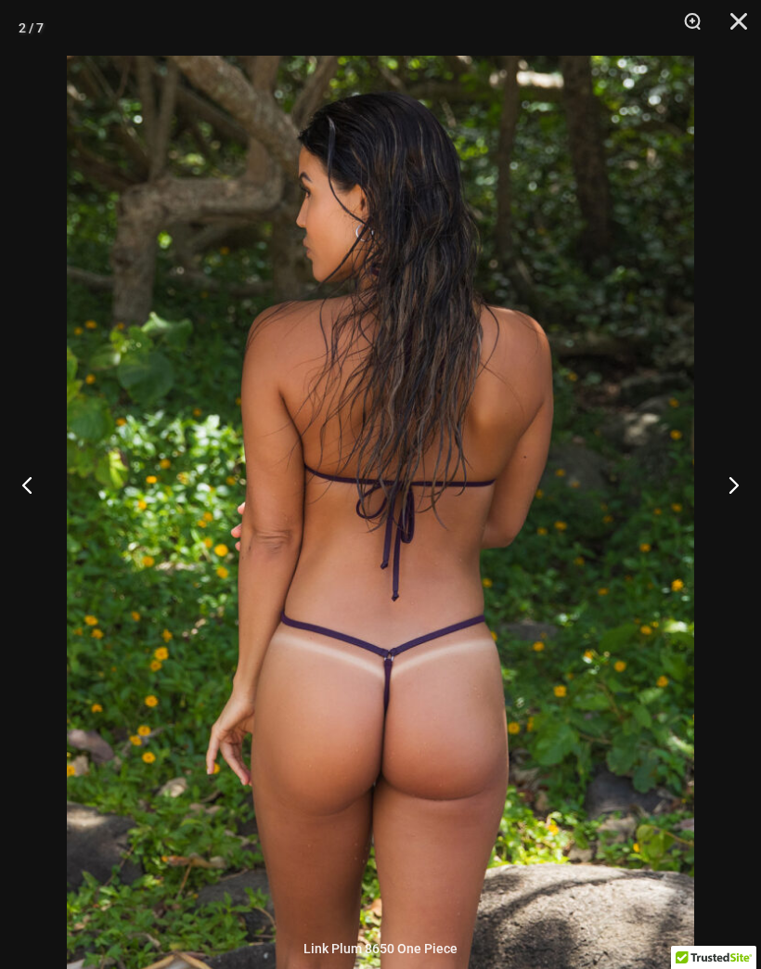
click at [731, 531] on button "Next" at bounding box center [726, 484] width 70 height 93
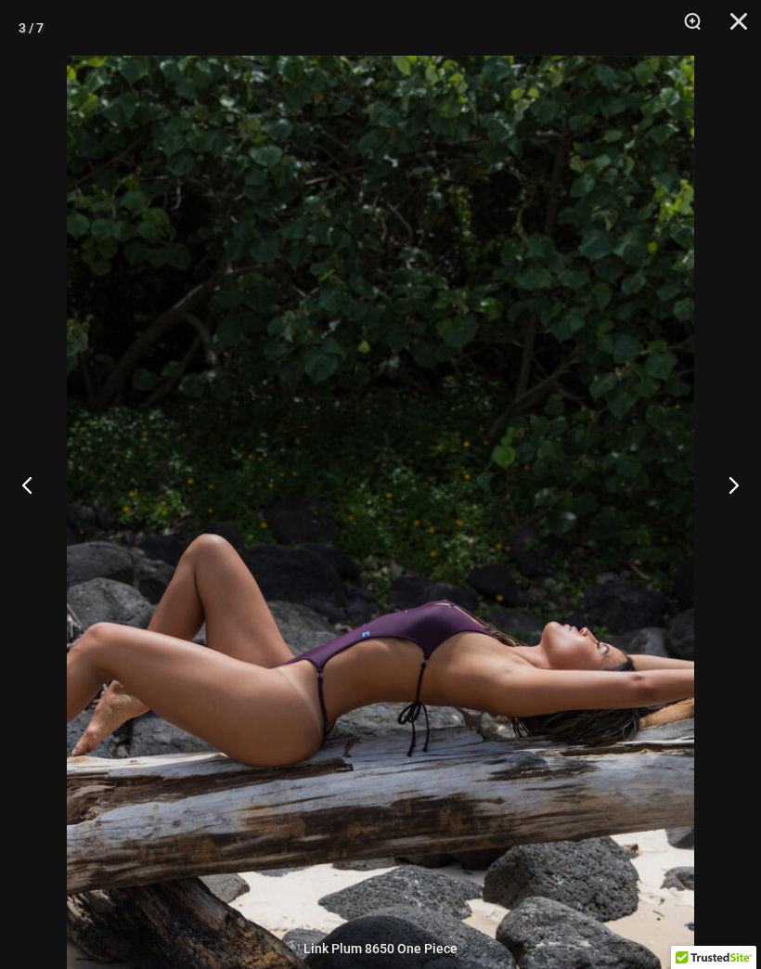
click at [727, 531] on button "Next" at bounding box center [726, 484] width 70 height 93
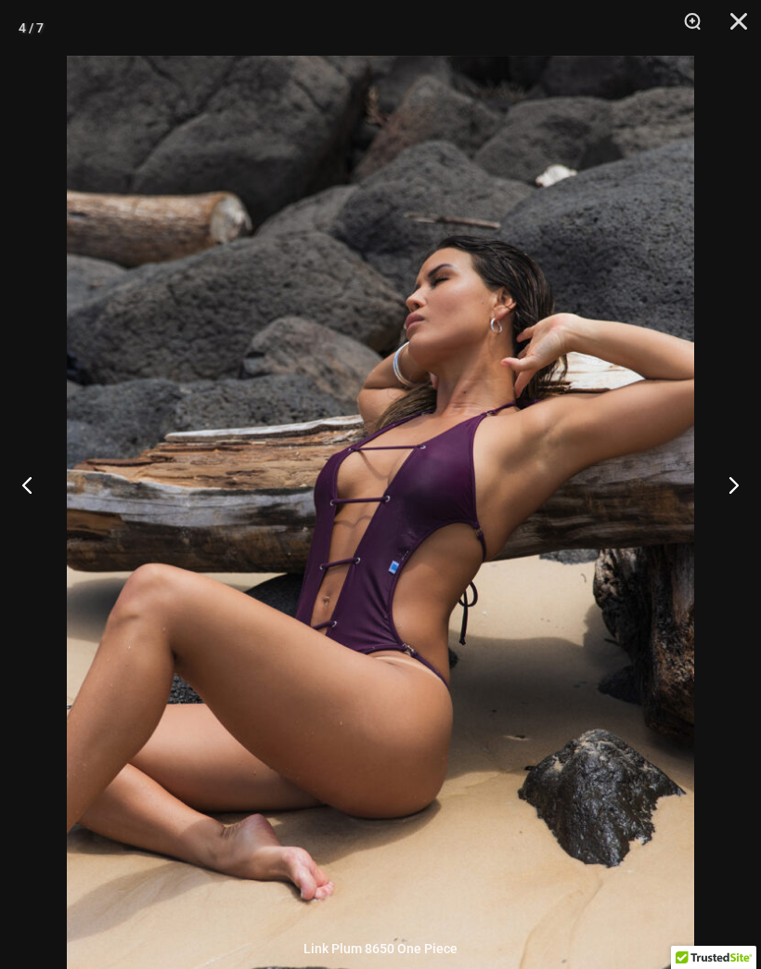
click at [730, 531] on button "Next" at bounding box center [726, 484] width 70 height 93
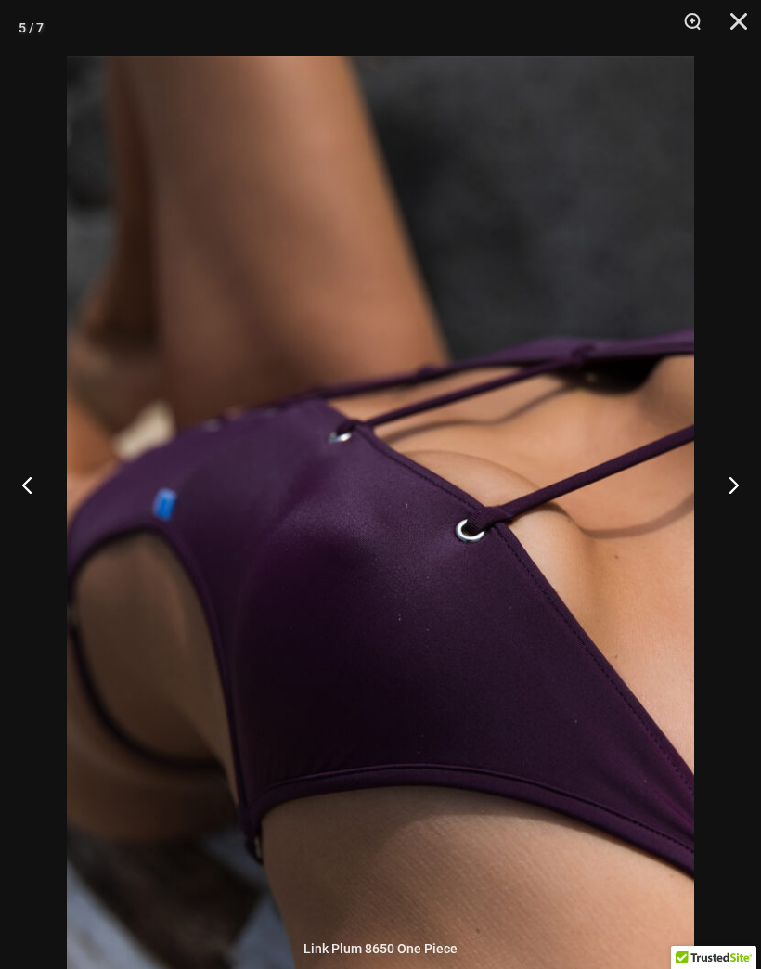
click at [738, 531] on button "Next" at bounding box center [726, 484] width 70 height 93
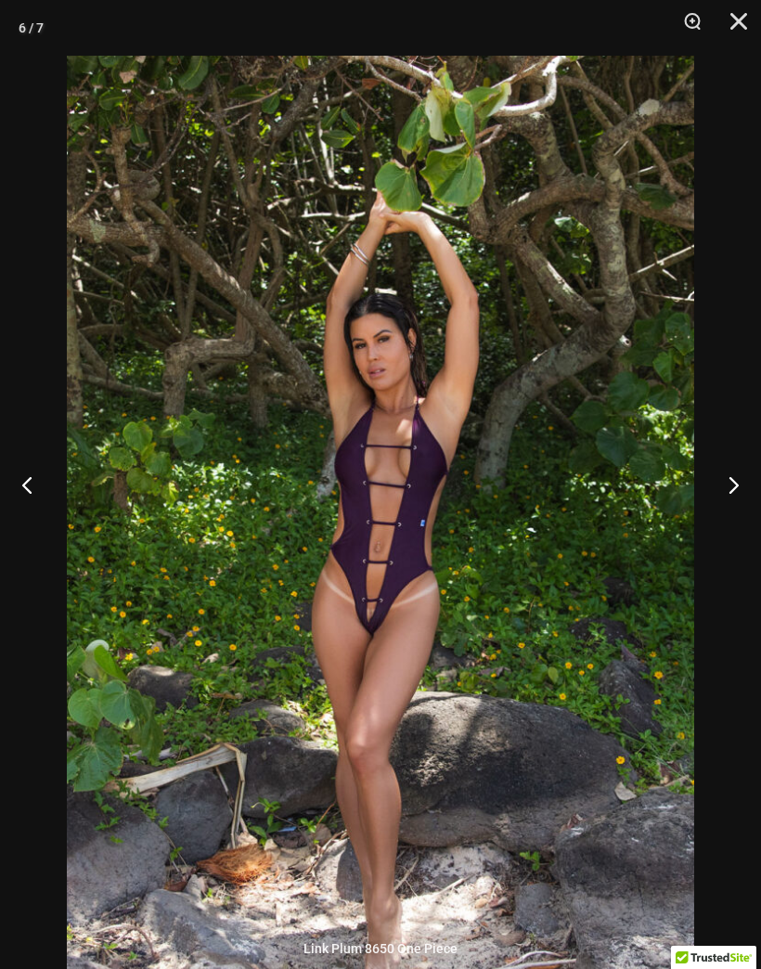
click at [736, 531] on button "Next" at bounding box center [726, 484] width 70 height 93
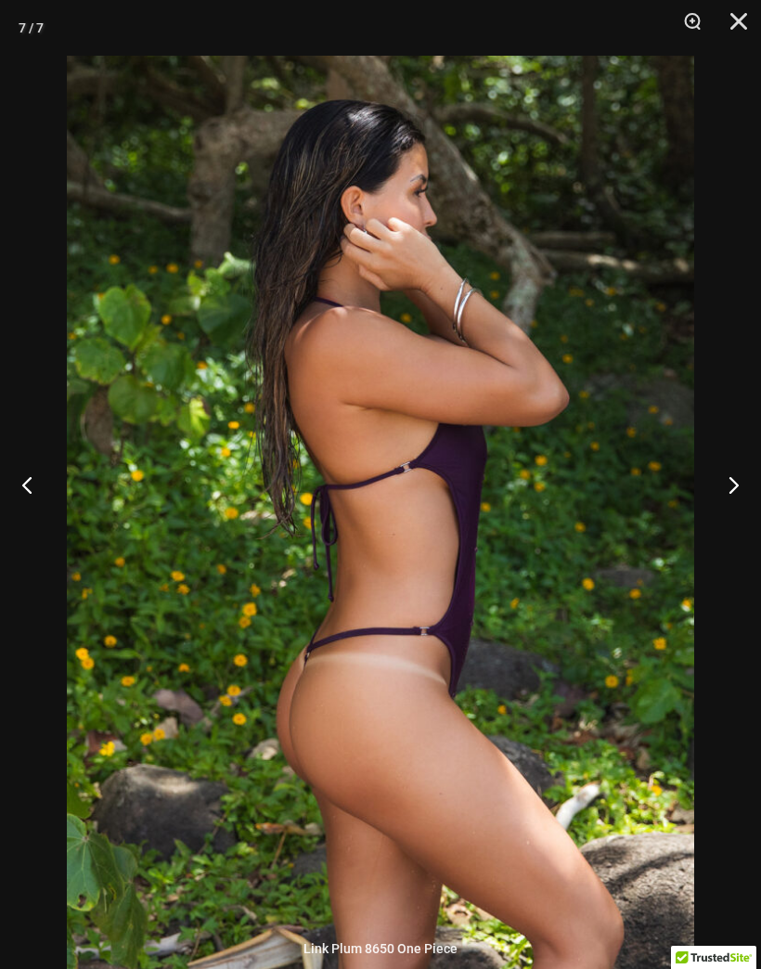
click at [735, 20] on button "Close" at bounding box center [732, 28] width 46 height 56
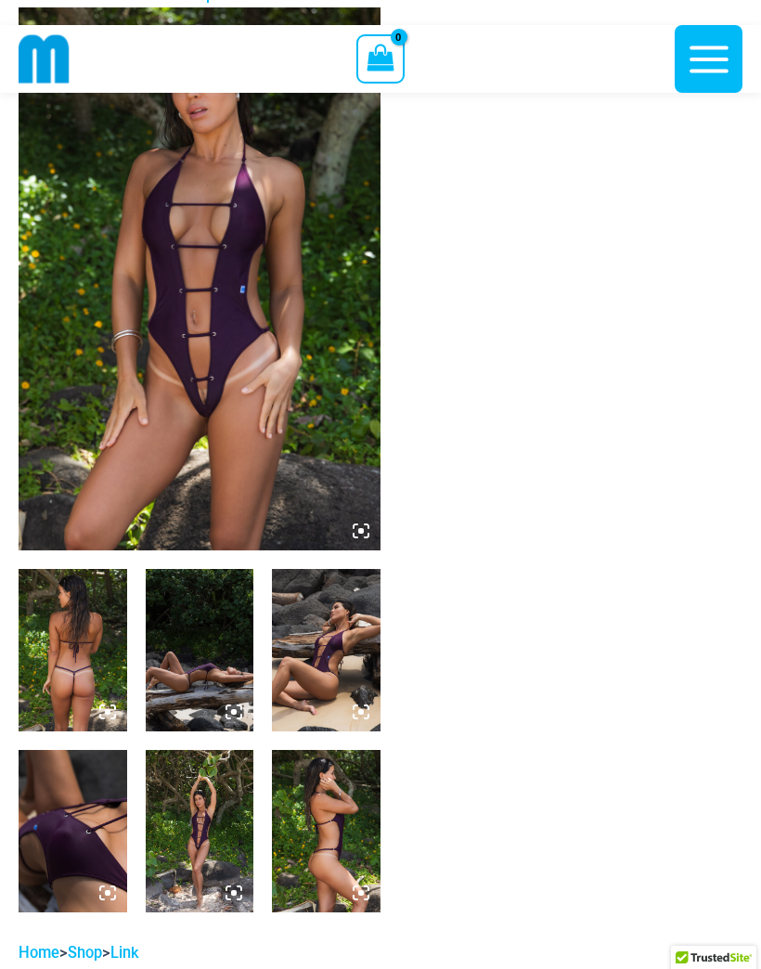
scroll to position [111, 0]
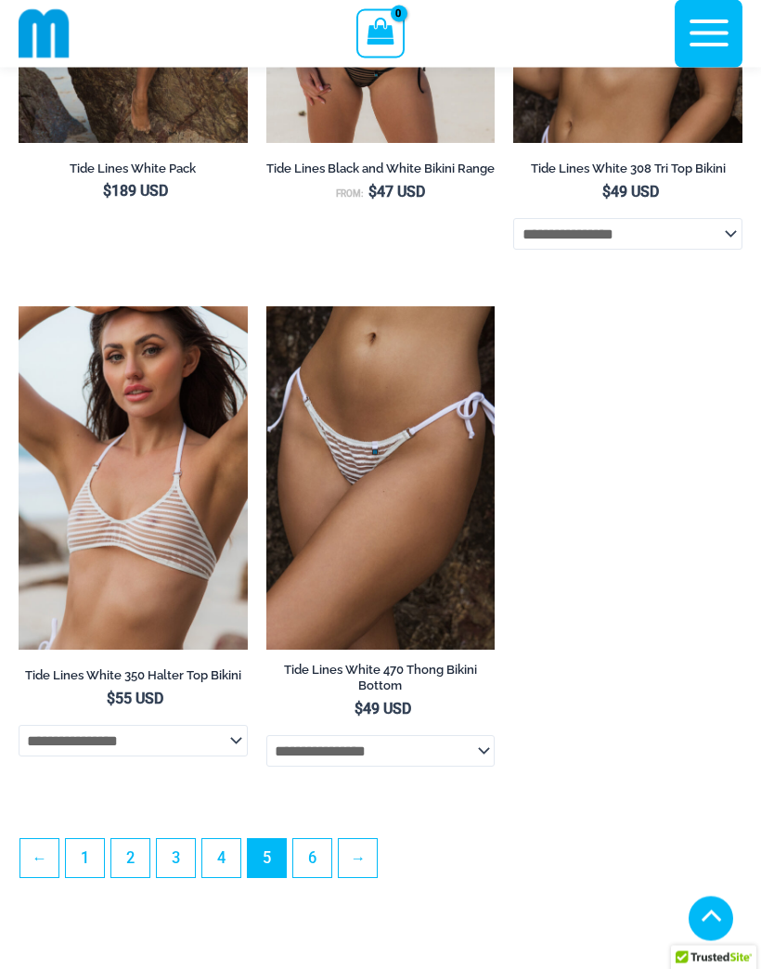
scroll to position [4947, 0]
click at [316, 877] on link "6" at bounding box center [312, 858] width 38 height 38
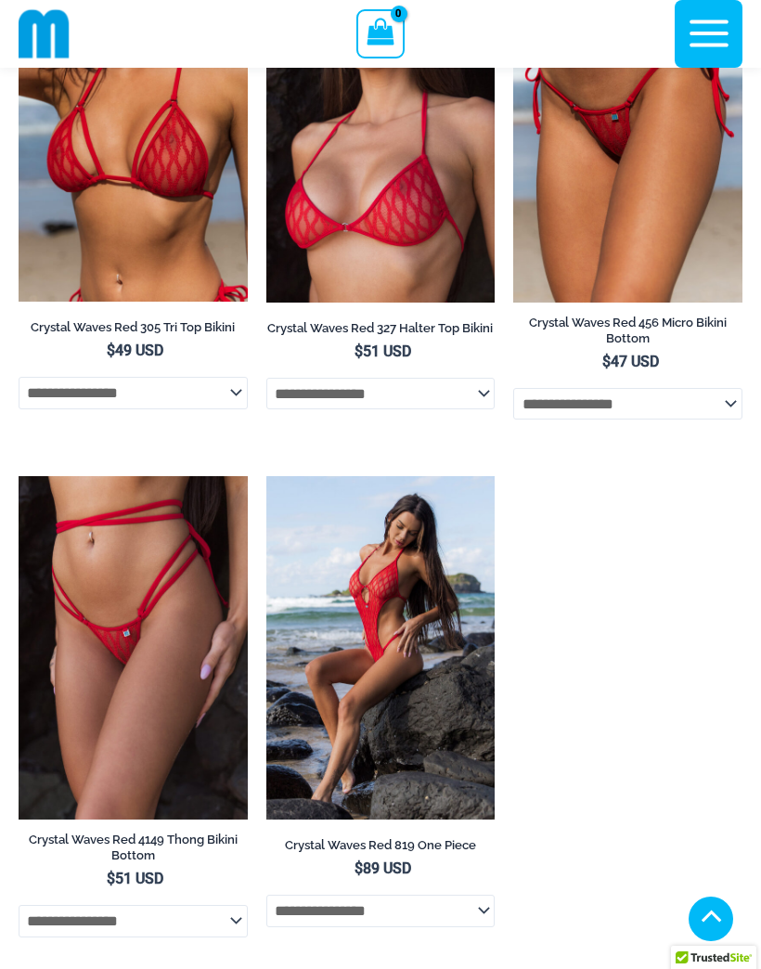
scroll to position [4836, 0]
